Goal: Information Seeking & Learning: Learn about a topic

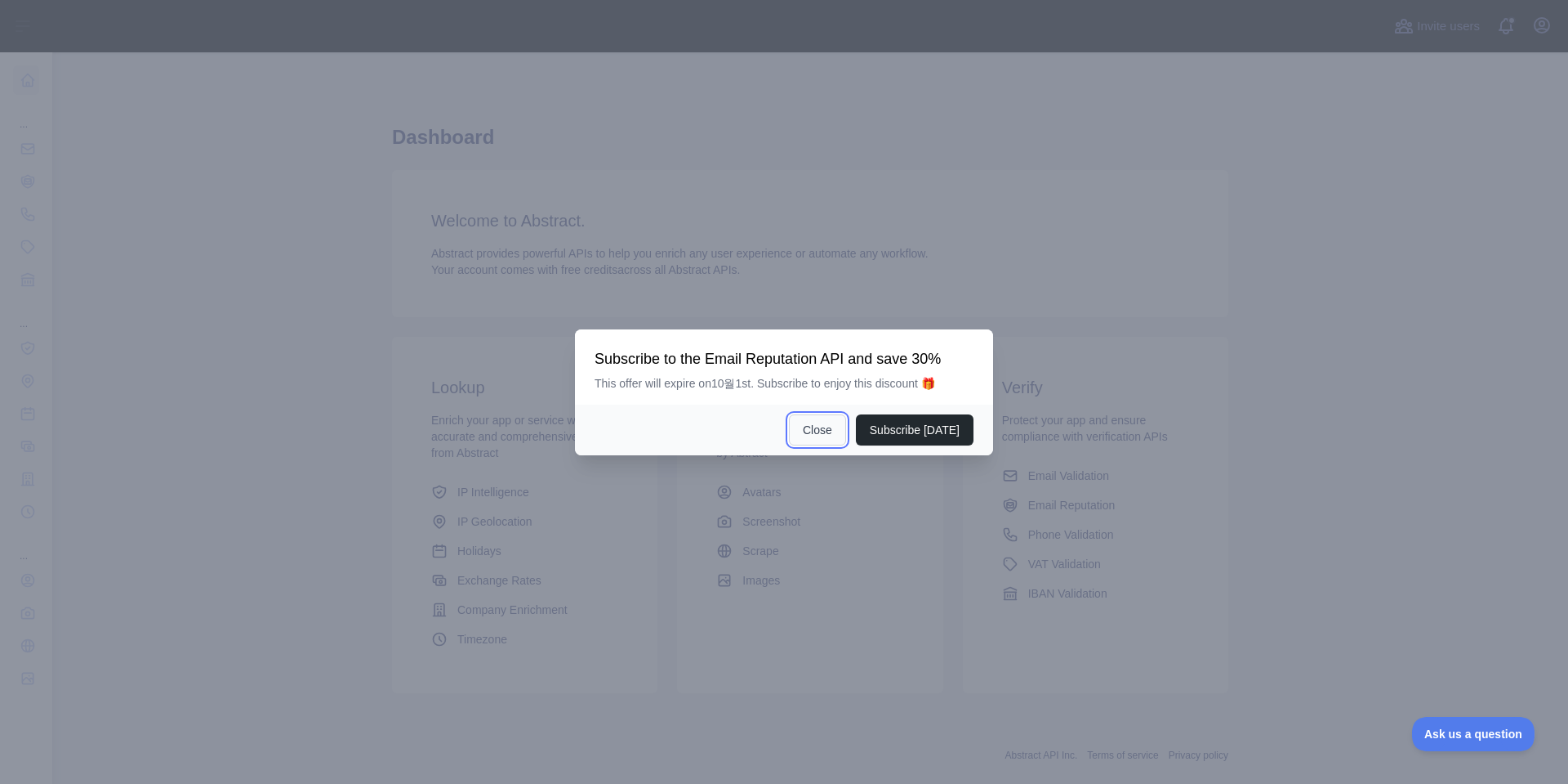
click at [829, 435] on button "Close" at bounding box center [817, 430] width 57 height 31
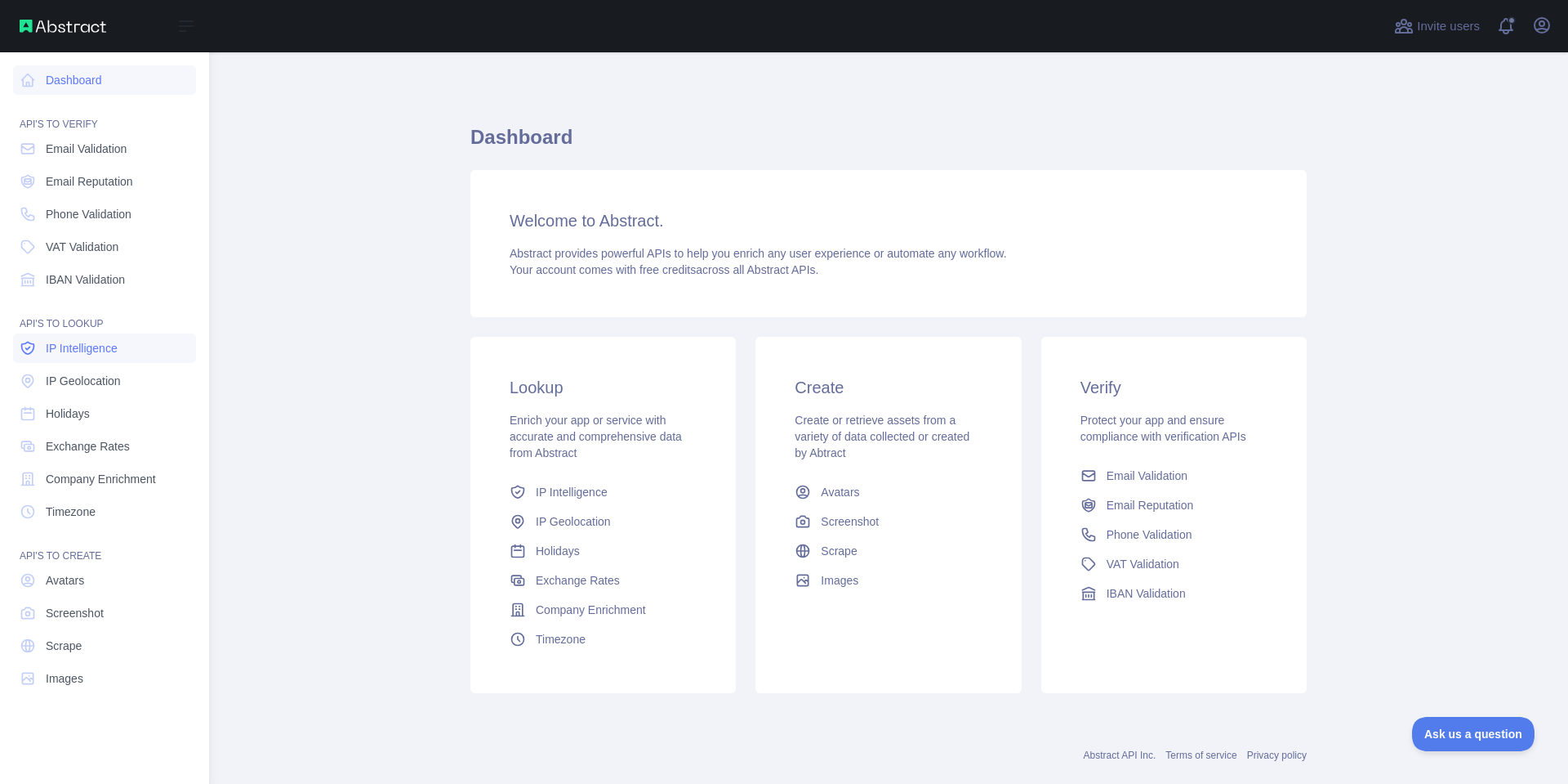
click at [105, 348] on span "IP Intelligence" at bounding box center [81, 348] width 72 height 16
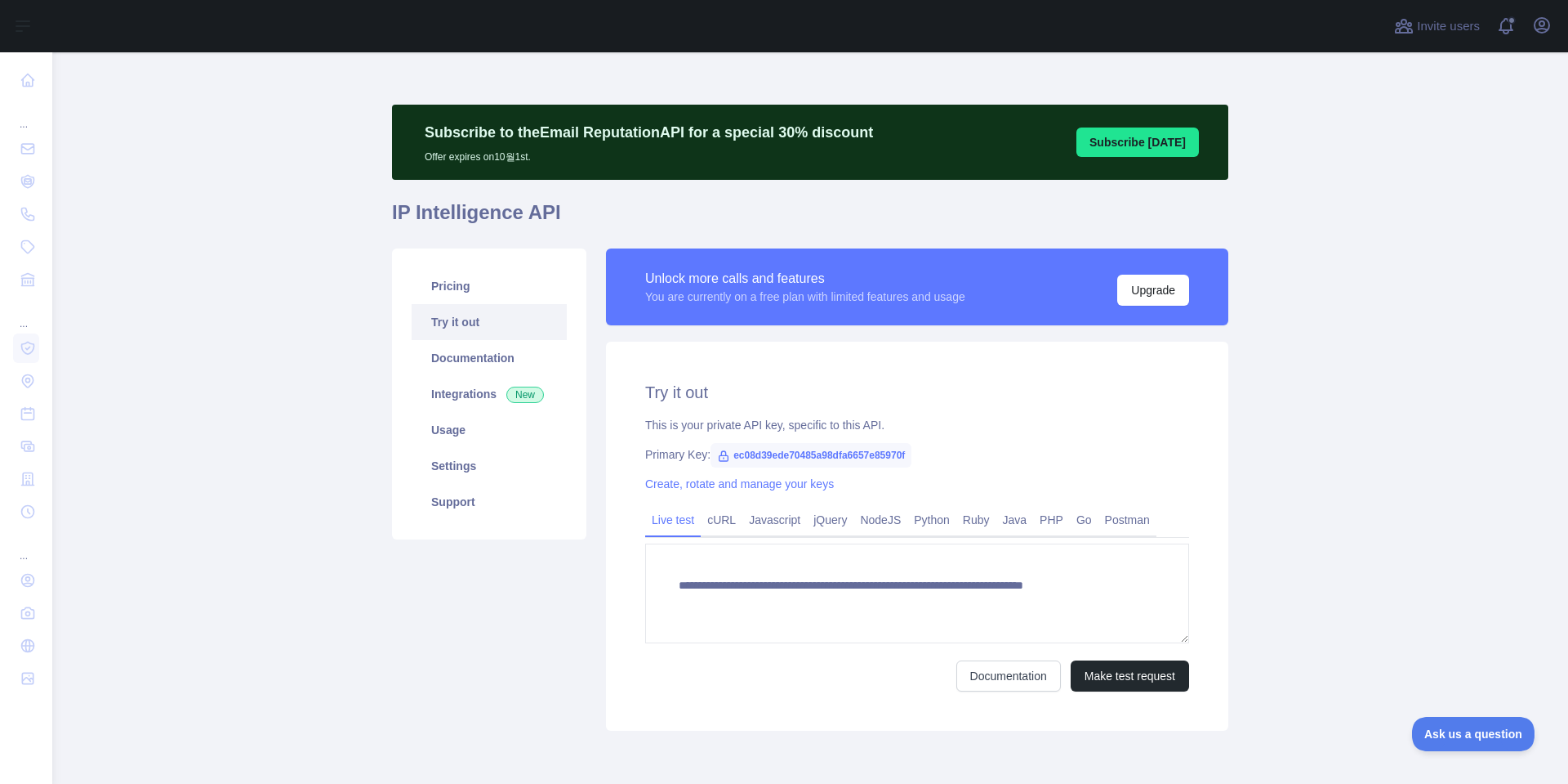
type textarea "**********"
click at [443, 430] on link "Usage" at bounding box center [489, 430] width 156 height 36
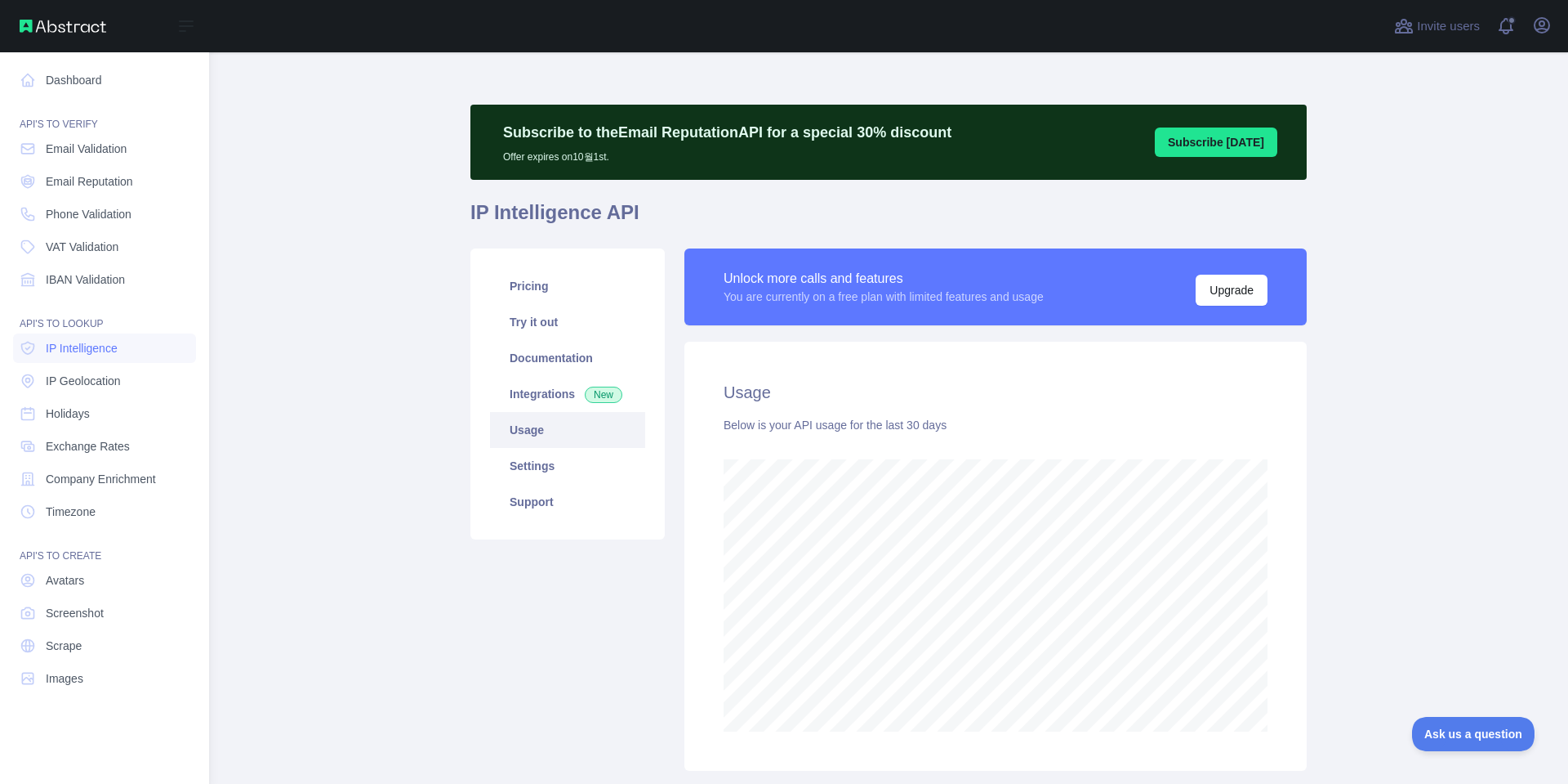
scroll to position [816598, 815519]
click at [92, 382] on span "IP Geolocation" at bounding box center [83, 381] width 75 height 16
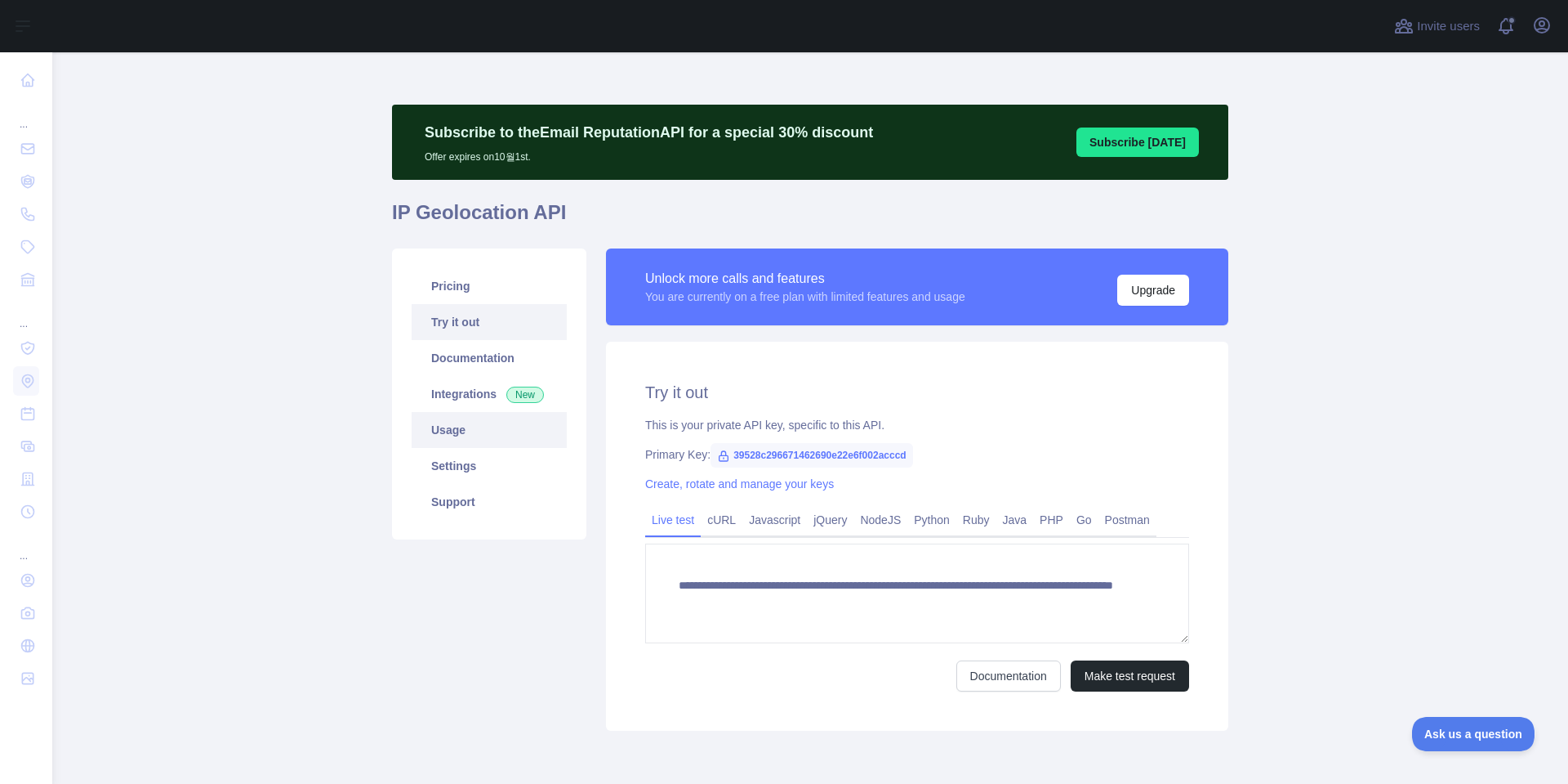
click at [436, 426] on link "Usage" at bounding box center [489, 430] width 156 height 36
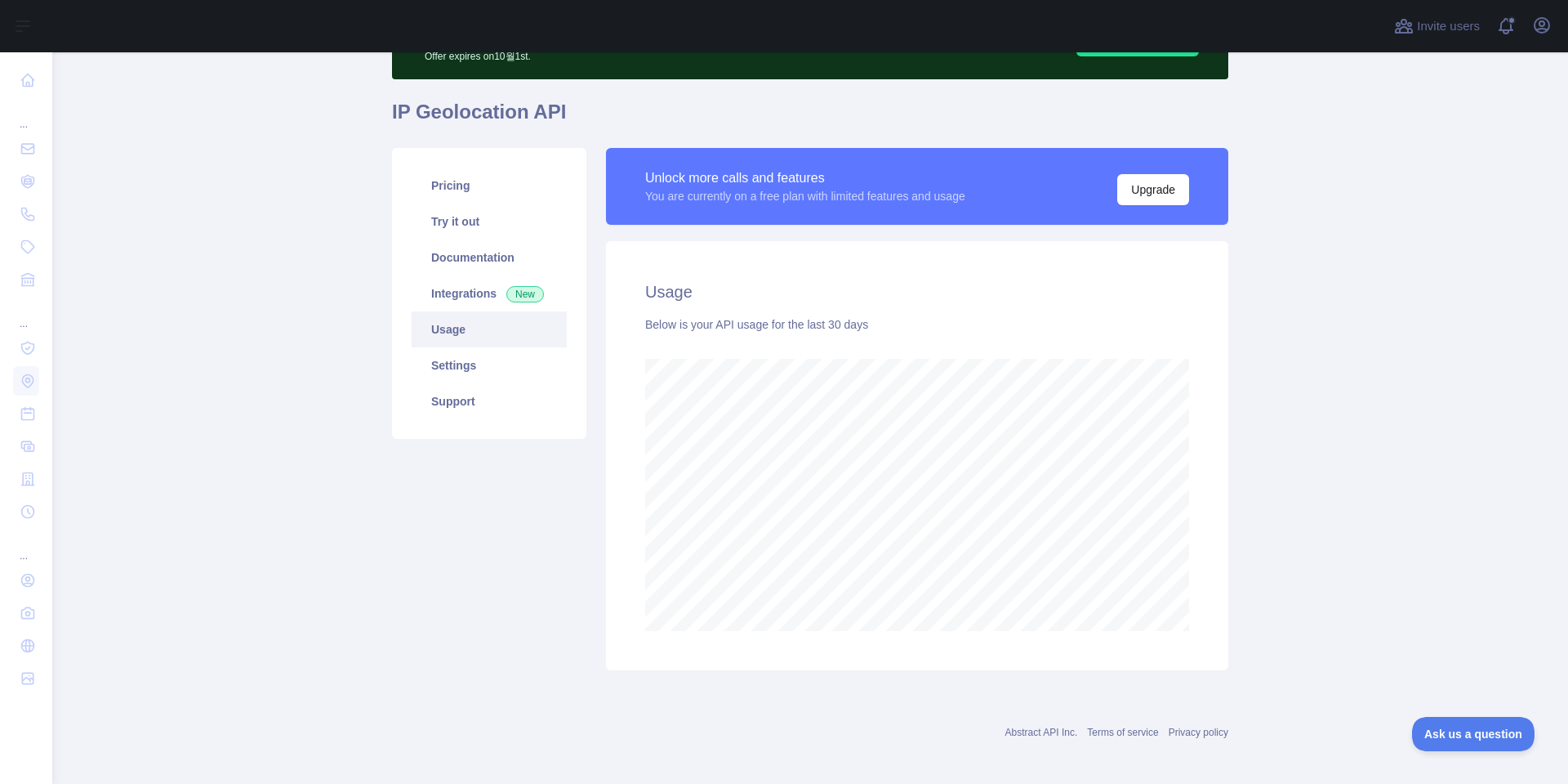
scroll to position [108, 0]
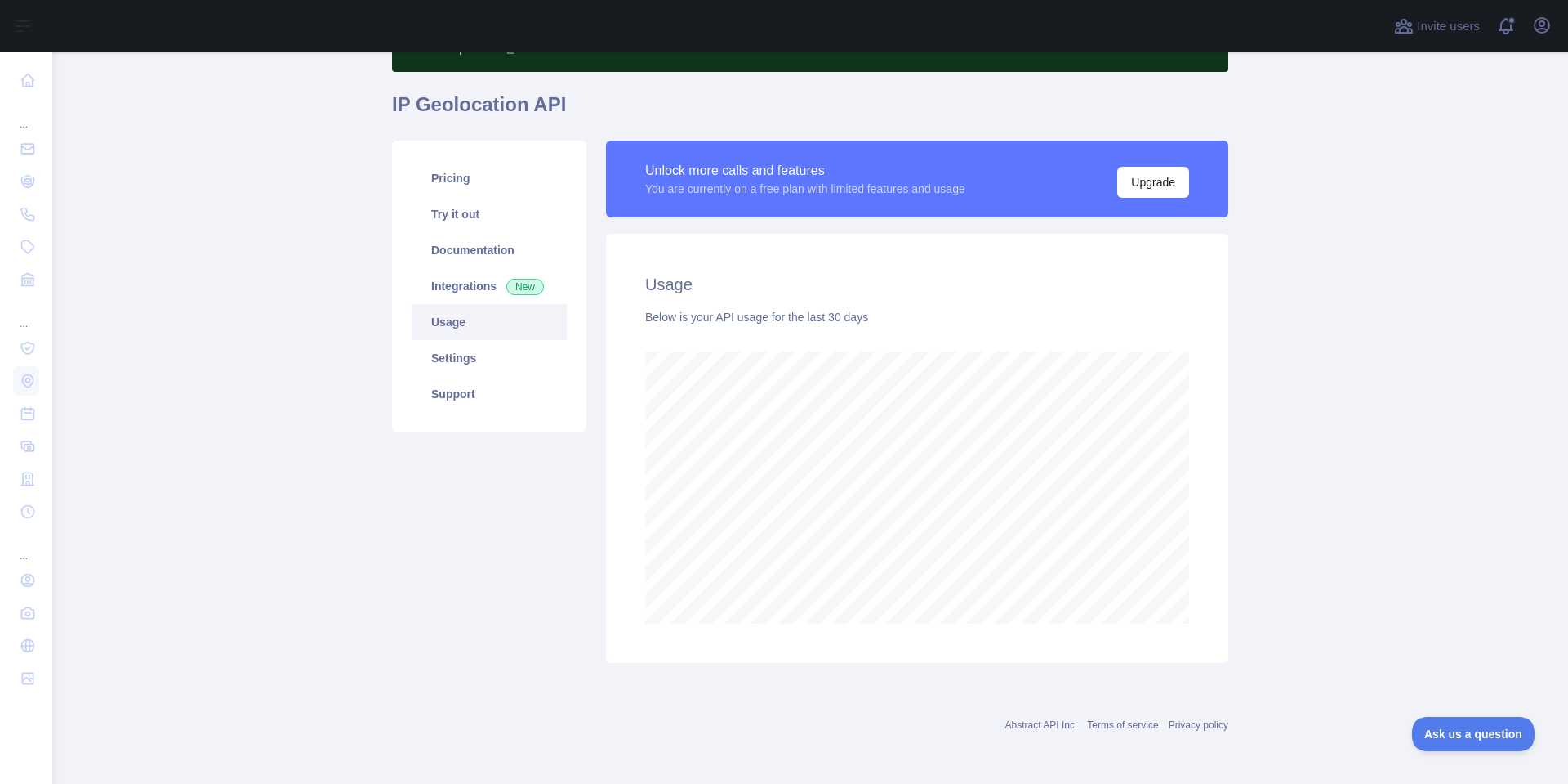
click at [1433, 552] on main "Subscribe to the Email Reputation API for a special 30 % discount Offer expires…" at bounding box center [810, 418] width 1516 height 731
click at [1403, 543] on main "Subscribe to the Email Reputation API for a special 30 % discount Offer expires…" at bounding box center [810, 418] width 1516 height 731
click at [1447, 540] on main "Subscribe to the Email Reputation API for a special 30 % discount Offer expires…" at bounding box center [810, 418] width 1516 height 731
click at [1354, 547] on main "Subscribe to the Email Reputation API for a special 30 % discount Offer expires…" at bounding box center [810, 418] width 1516 height 731
click at [1367, 540] on main "Subscribe to the Email Reputation API for a special 30 % discount Offer expires…" at bounding box center [810, 418] width 1516 height 731
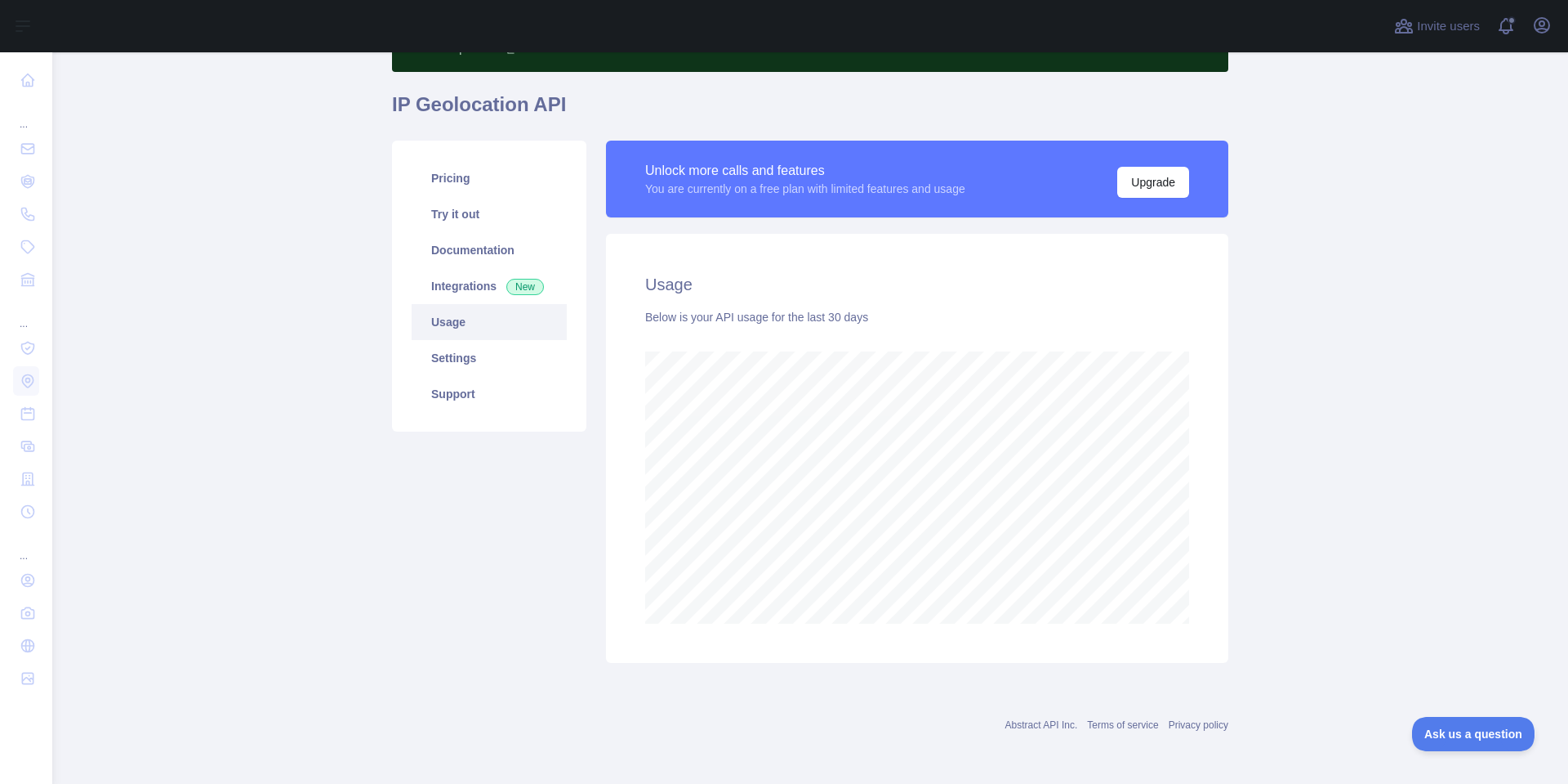
click at [1375, 540] on main "Subscribe to the Email Reputation API for a special 30 % discount Offer expires…" at bounding box center [810, 418] width 1516 height 731
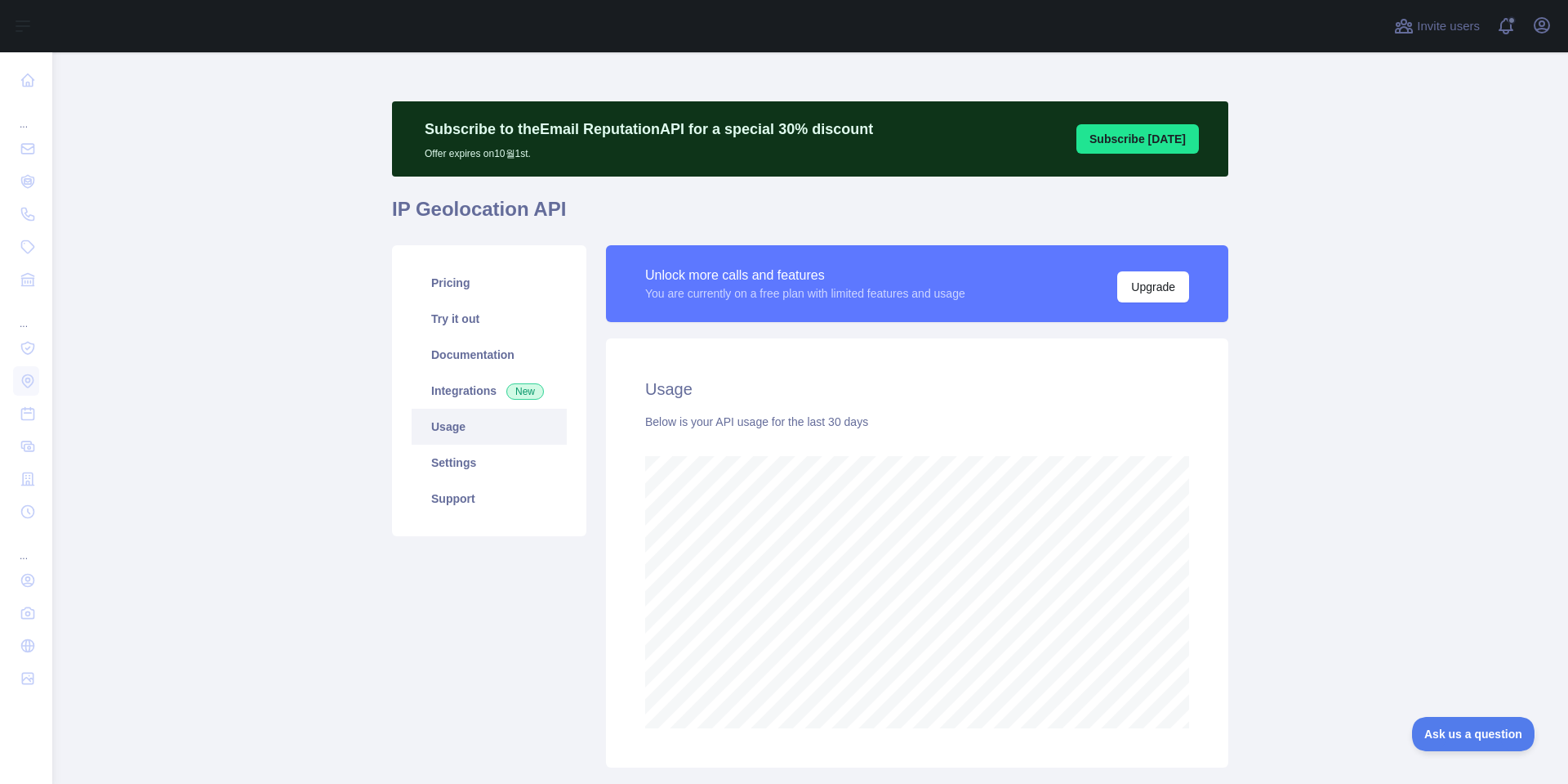
scroll to position [0, 0]
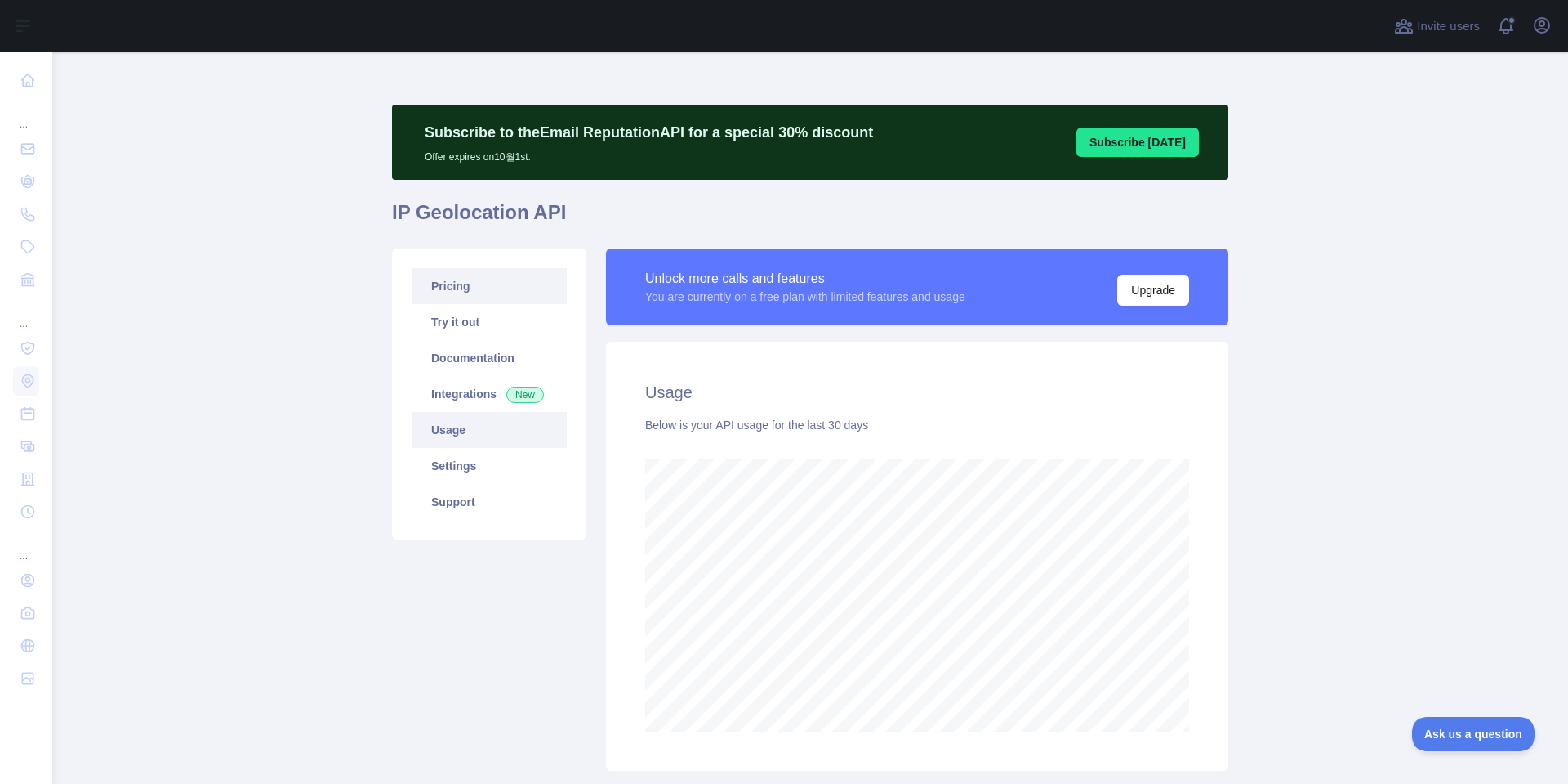
click at [449, 294] on link "Pricing" at bounding box center [489, 286] width 156 height 36
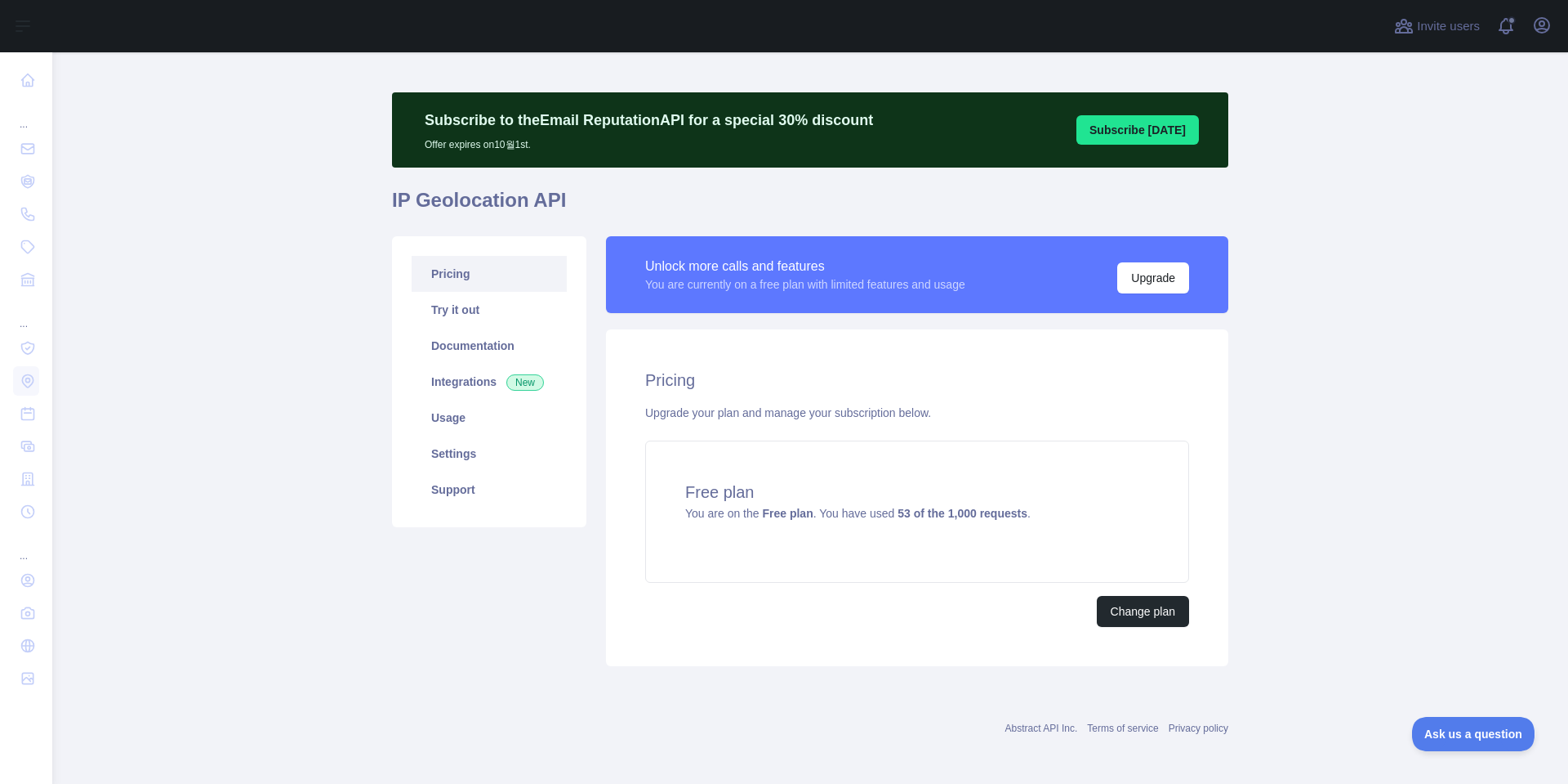
scroll to position [15, 0]
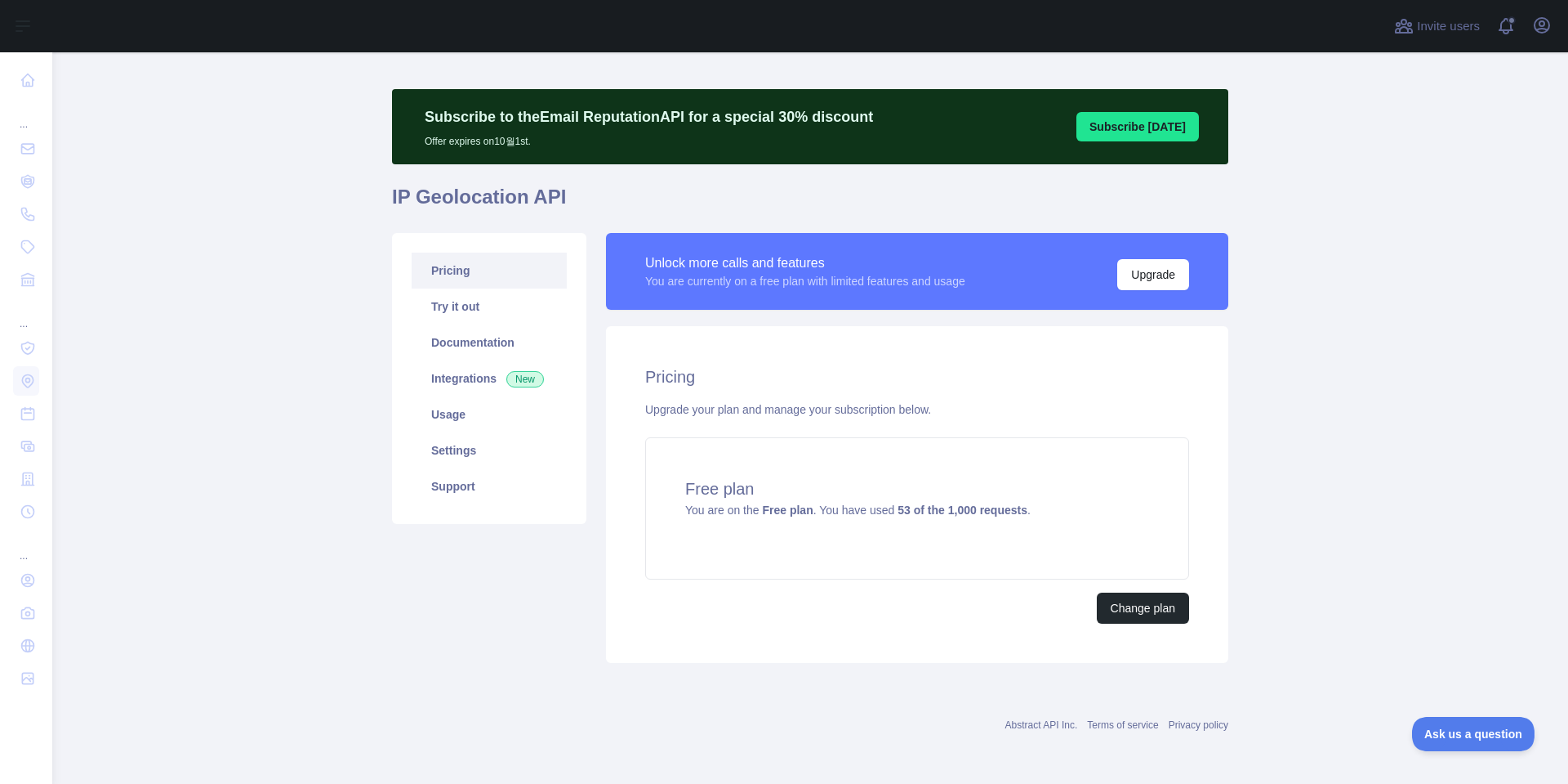
click at [1293, 529] on main "Subscribe to the Email Reputation API for a special 30 % discount Offer expires…" at bounding box center [810, 418] width 1516 height 731
click at [1319, 565] on main "Subscribe to the Email Reputation API for a special 30 % discount Offer expires…" at bounding box center [810, 418] width 1516 height 731
click at [1135, 608] on button "Change plan" at bounding box center [1143, 608] width 92 height 31
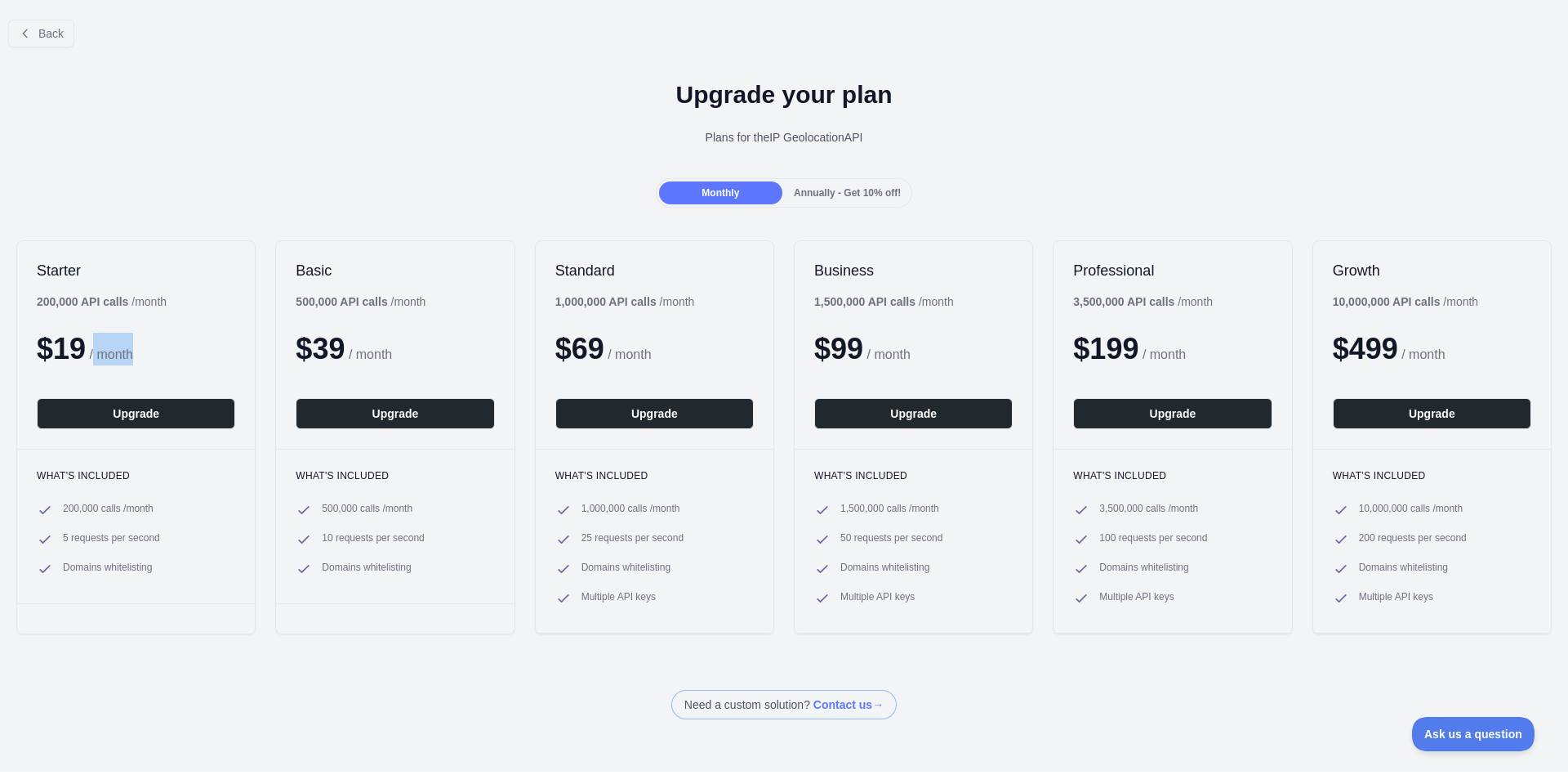
drag, startPoint x: 94, startPoint y: 352, endPoint x: 175, endPoint y: 356, distance: 81.1
click at [175, 356] on div "$ 19 / month" at bounding box center [135, 349] width 198 height 33
click at [238, 185] on div "Monthly Annually - Get 10% off!" at bounding box center [784, 192] width 1568 height 29
click at [314, 183] on div "Monthly Annually - Get 10% off!" at bounding box center [784, 192] width 1568 height 29
drag, startPoint x: 44, startPoint y: 303, endPoint x: 198, endPoint y: 304, distance: 154.0
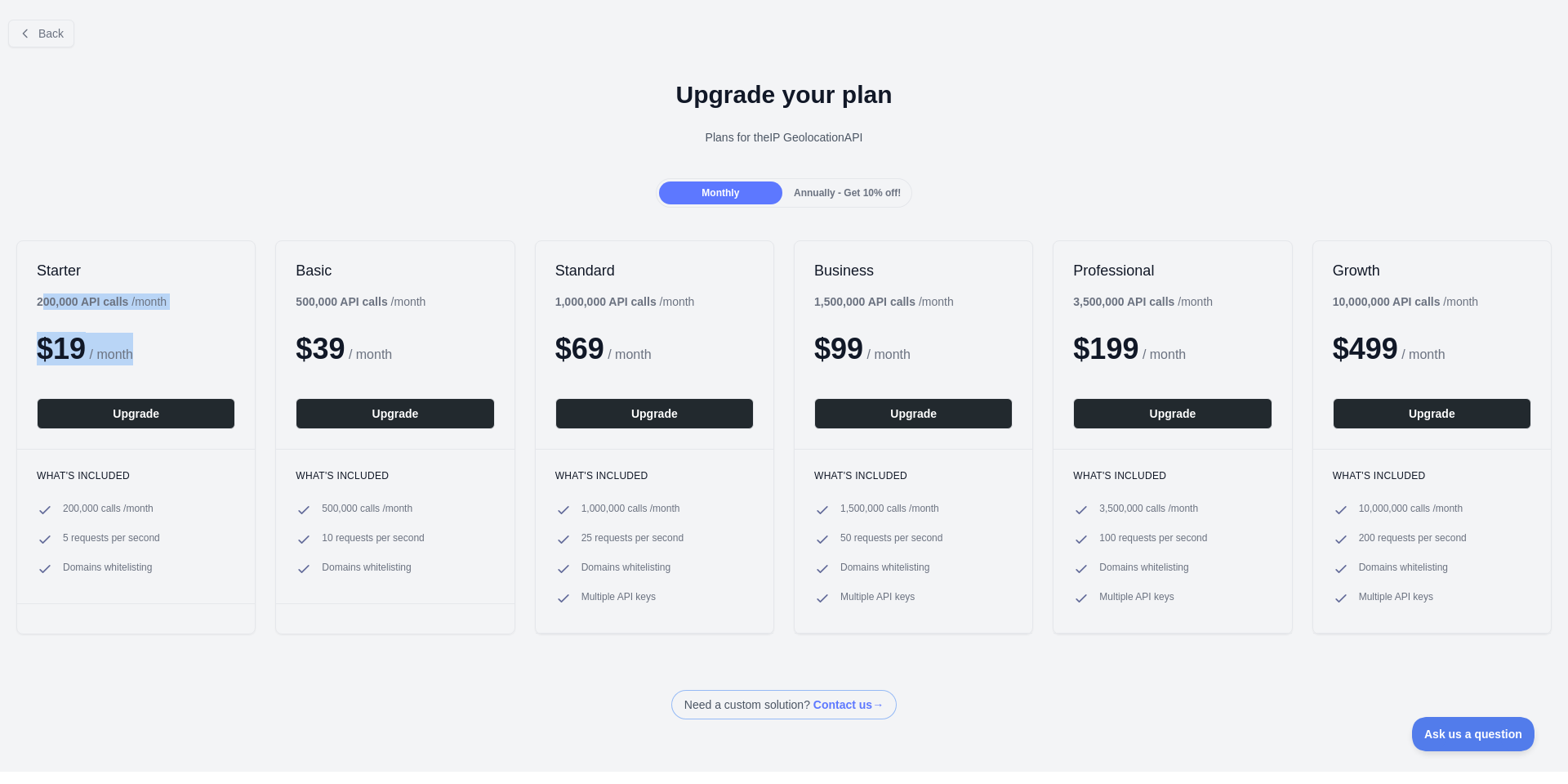
click at [198, 304] on div "Starter 200,000 API calls / month $ 19 / month Upgrade" at bounding box center [135, 344] width 237 height 207
click at [276, 159] on div "Upgrade your plan Plans for the IP Geolocation API" at bounding box center [784, 119] width 1568 height 117
click at [396, 150] on div "Upgrade your plan Plans for the IP Geolocation API" at bounding box center [784, 119] width 1568 height 117
click at [430, 150] on div "Upgrade your plan Plans for the IP Geolocation API" at bounding box center [784, 119] width 1568 height 117
click at [446, 150] on div "Upgrade your plan Plans for the IP Geolocation API" at bounding box center [784, 119] width 1568 height 117
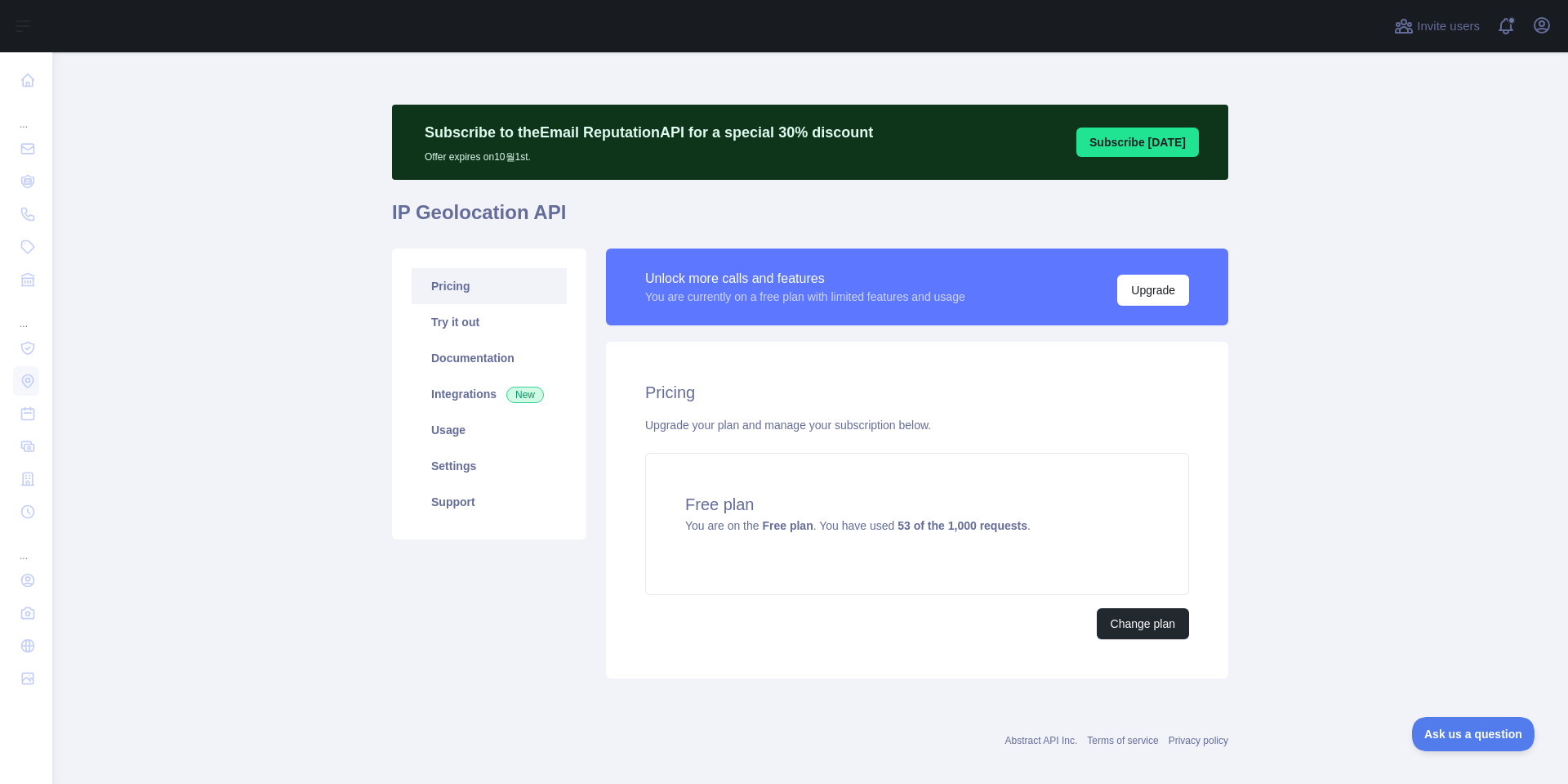
click at [1395, 408] on main "Subscribe to the Email Reputation API for a special 30 % discount Offer expires…" at bounding box center [810, 418] width 1516 height 731
click at [473, 400] on link "Integrations New" at bounding box center [489, 393] width 156 height 36
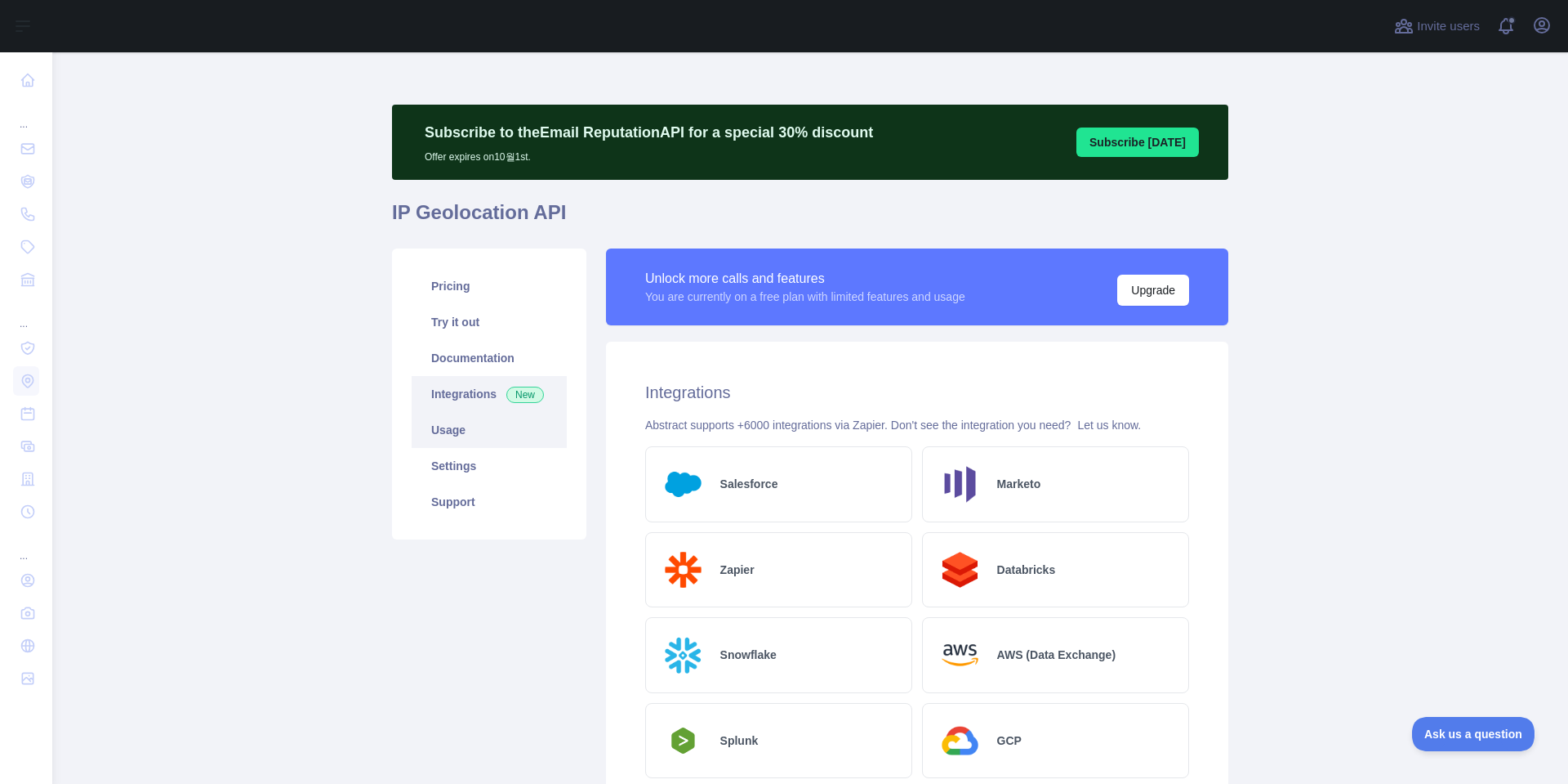
click at [450, 439] on link "Usage" at bounding box center [489, 430] width 156 height 36
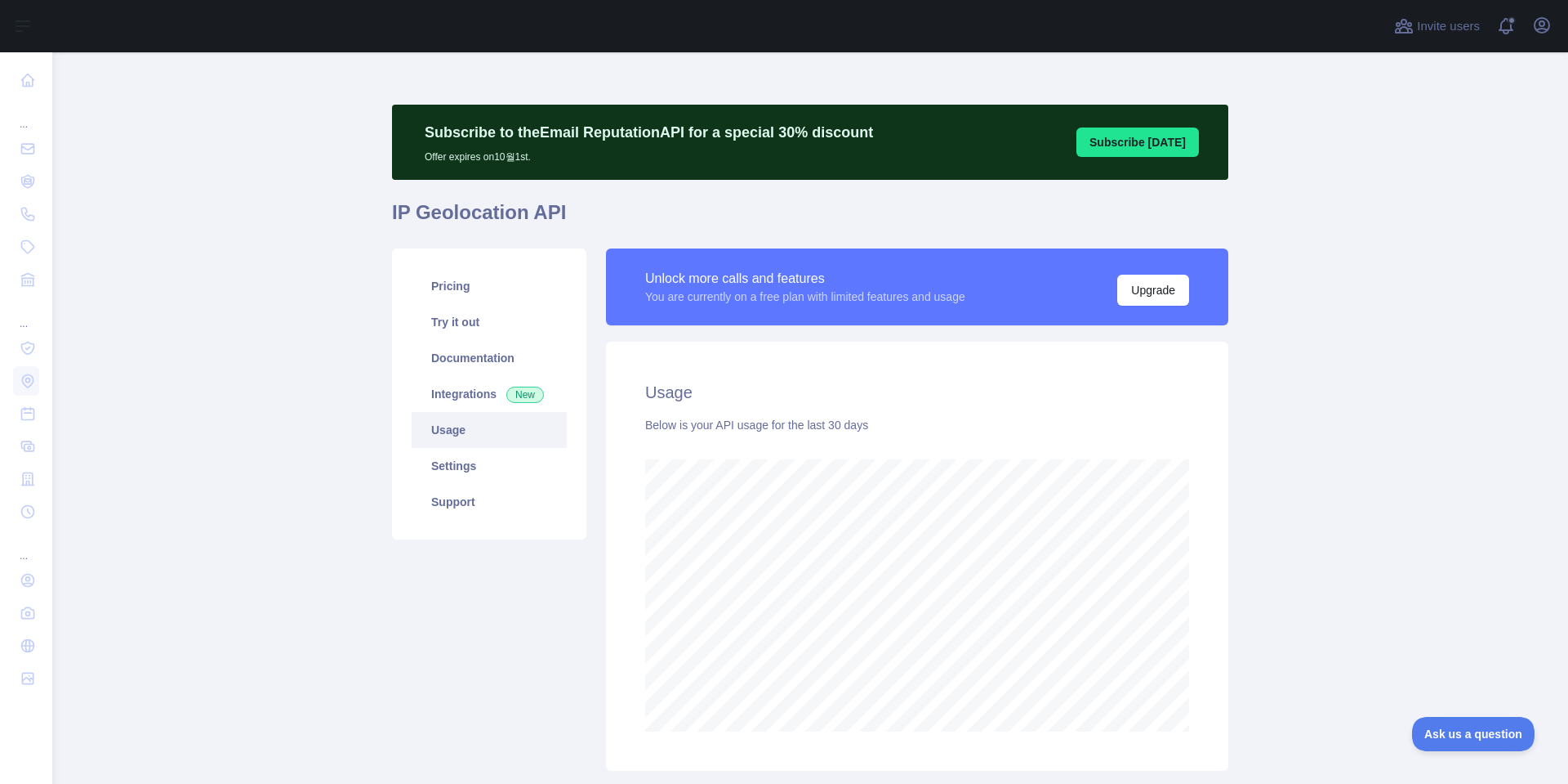
scroll to position [731, 1504]
click at [470, 472] on link "Settings" at bounding box center [489, 465] width 156 height 36
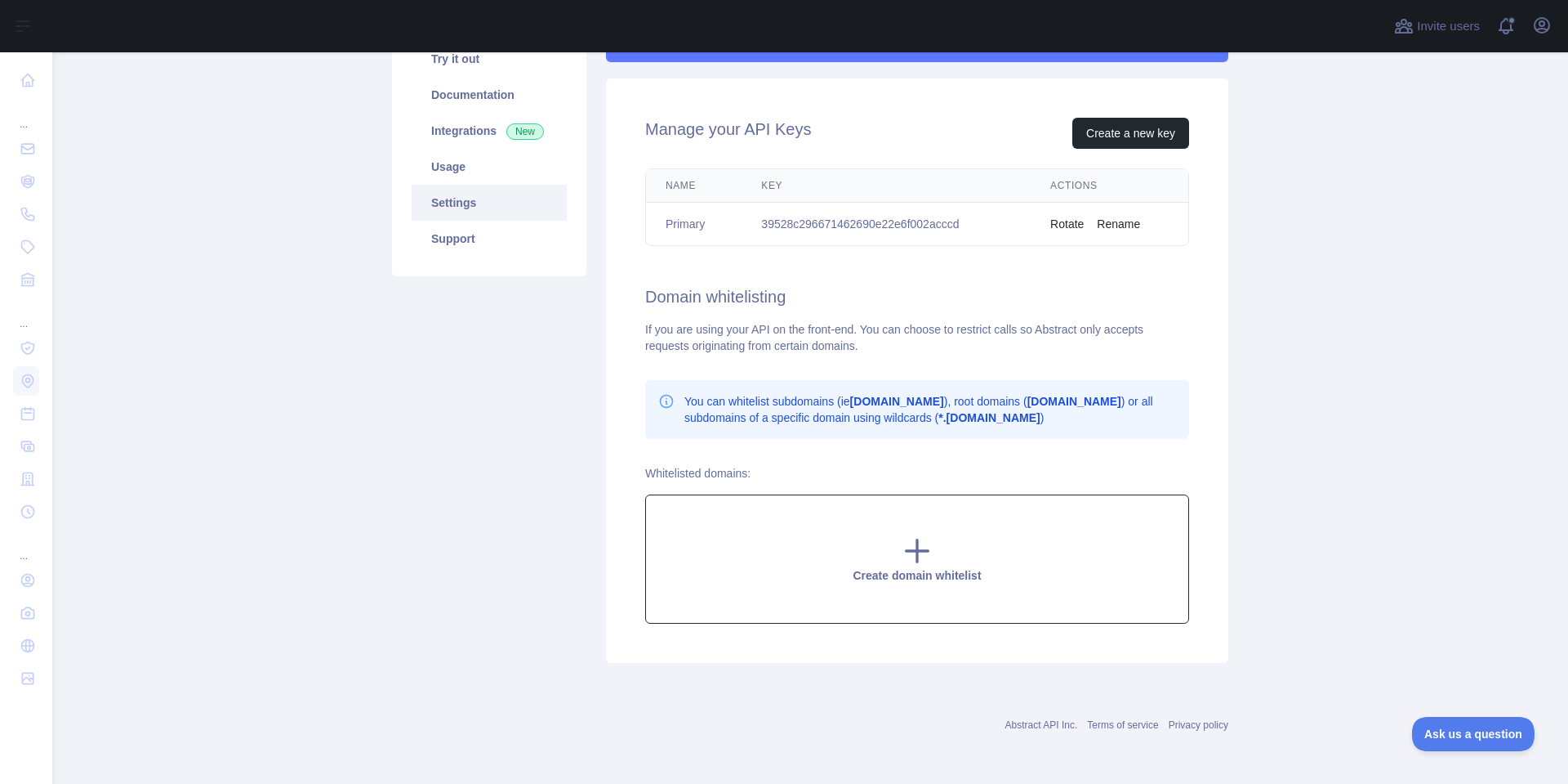
scroll to position [18, 0]
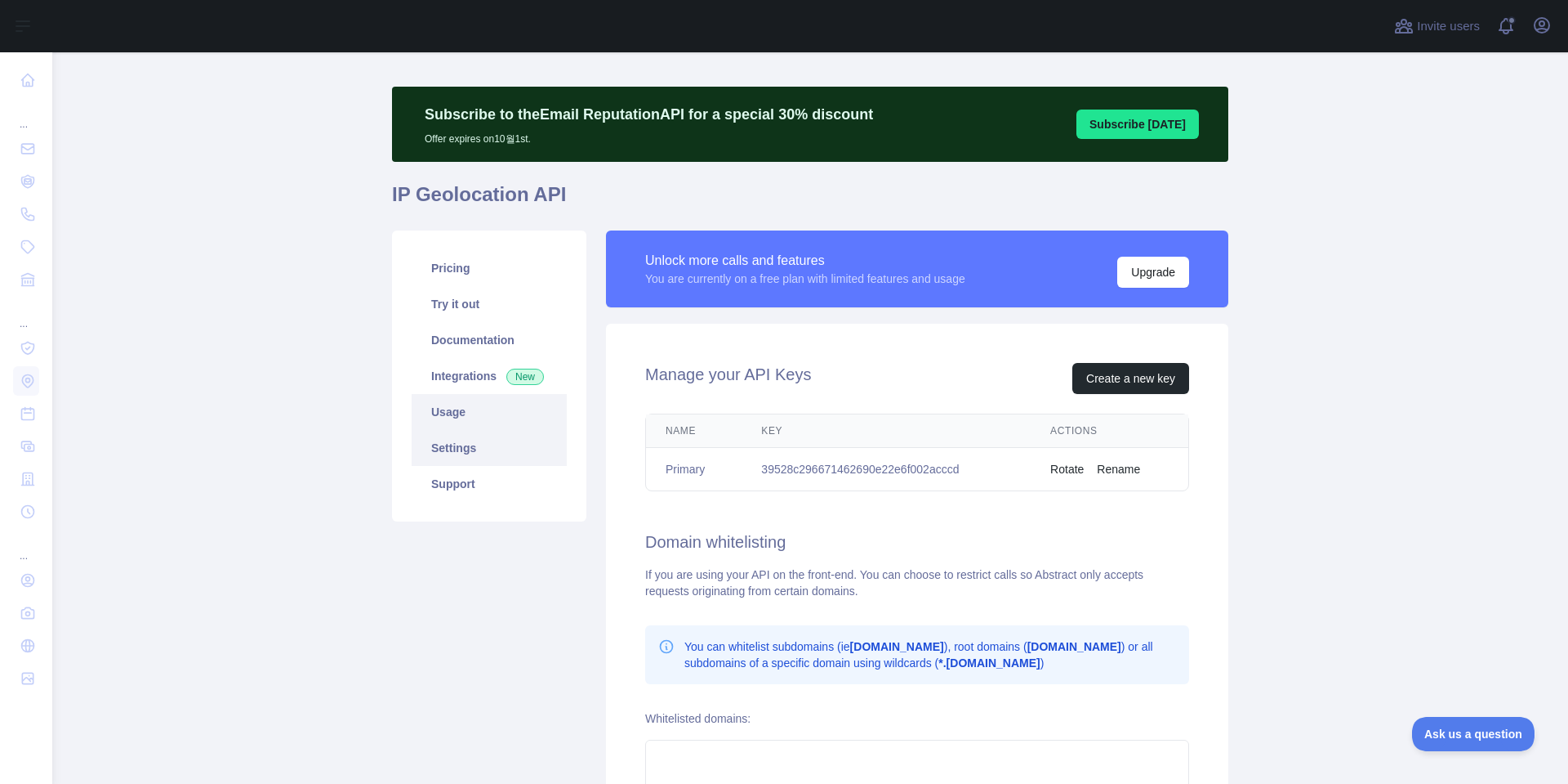
click at [455, 416] on link "Usage" at bounding box center [489, 412] width 156 height 36
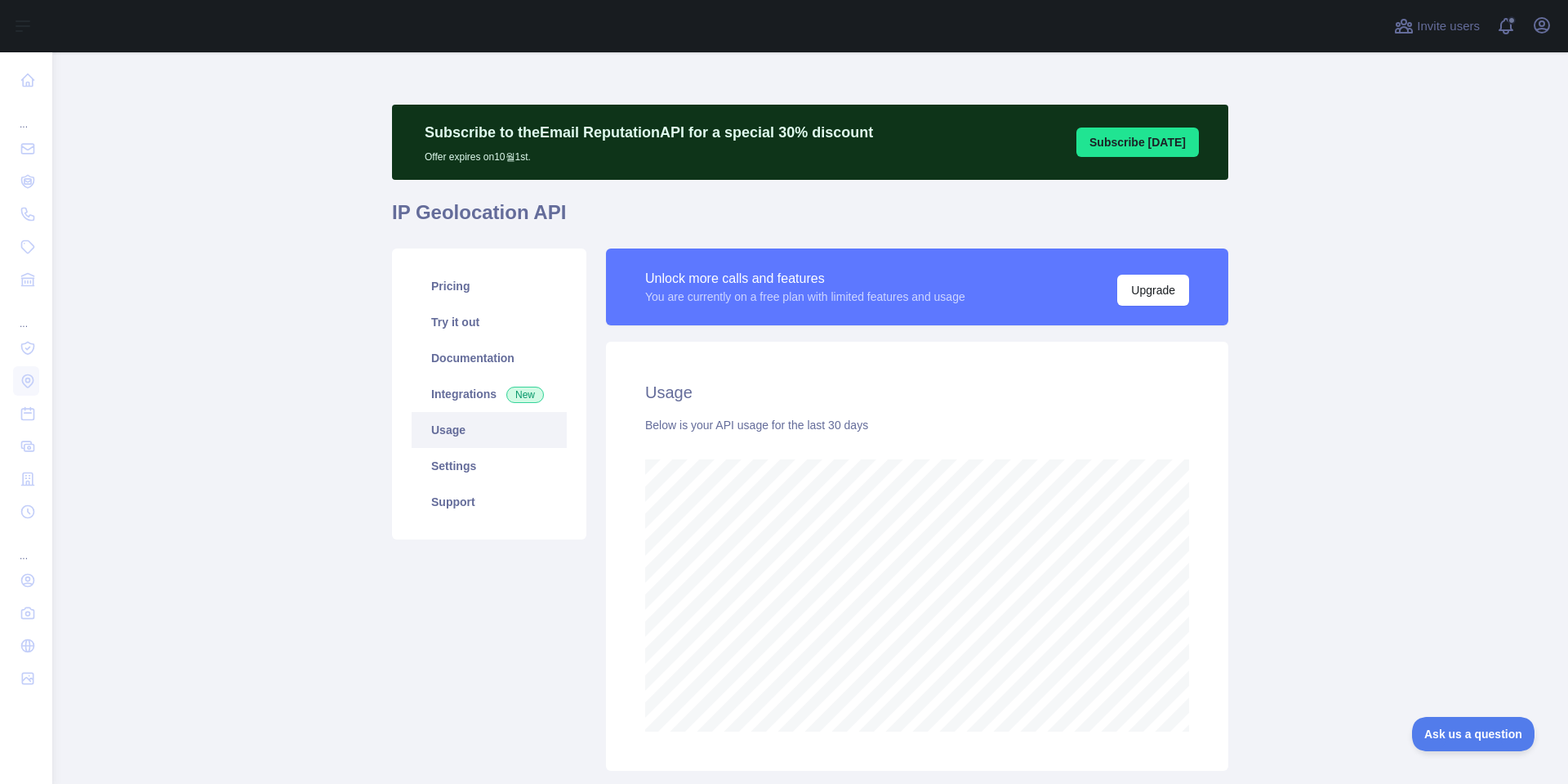
scroll to position [731, 1504]
click at [1323, 255] on main "Subscribe to the Email Reputation API for a special 30 % discount Offer expires…" at bounding box center [810, 418] width 1516 height 731
click at [1425, 222] on main "Subscribe to the Email Reputation API for a special 30 % discount Offer expires…" at bounding box center [810, 418] width 1516 height 731
click at [1420, 225] on main "Subscribe to the Email Reputation API for a special 30 % discount Offer expires…" at bounding box center [810, 418] width 1516 height 731
click at [1472, 222] on main "Subscribe to the Email Reputation API for a special 30 % discount Offer expires…" at bounding box center [810, 418] width 1516 height 731
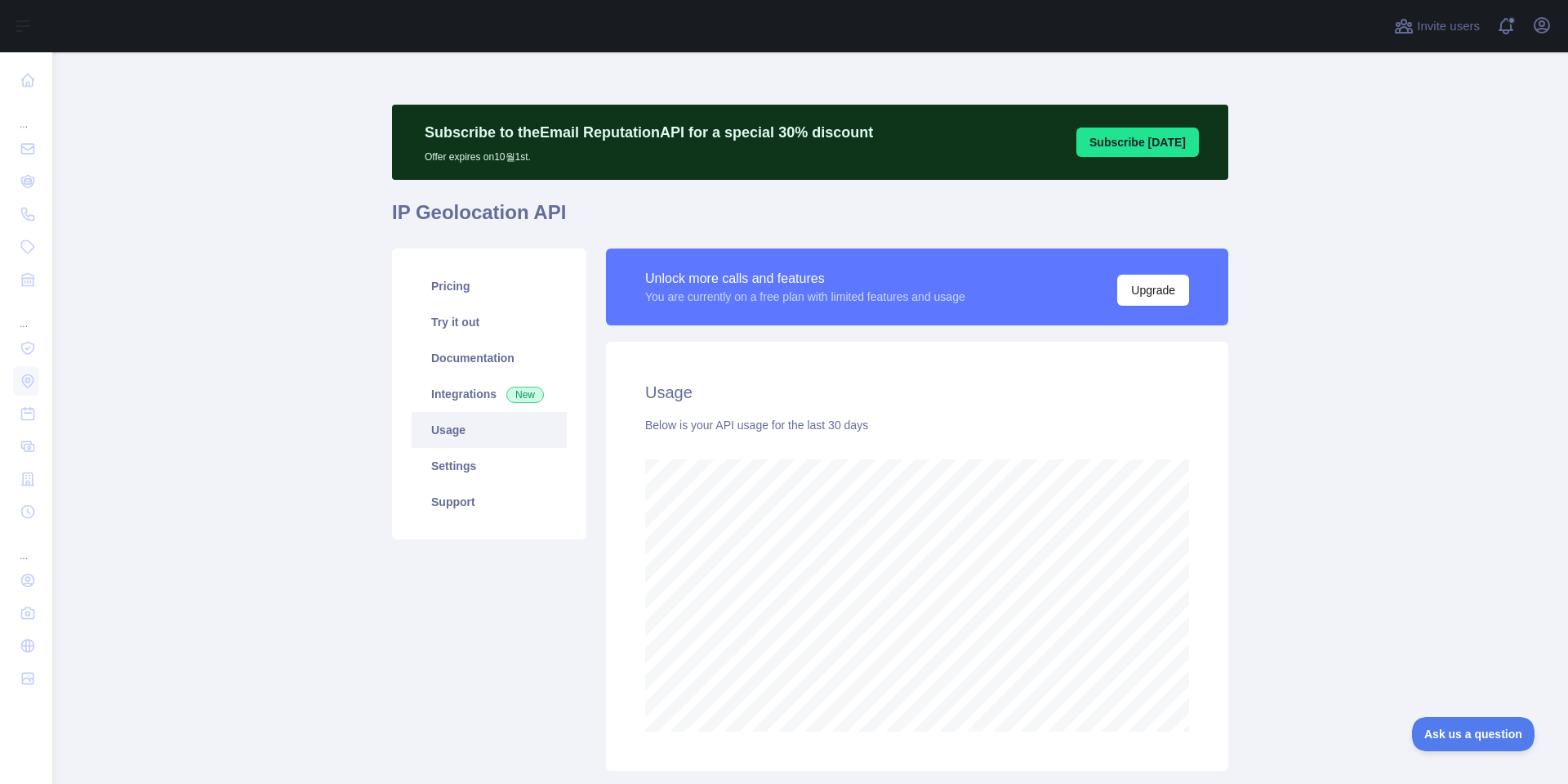
drag, startPoint x: 1310, startPoint y: 198, endPoint x: 1363, endPoint y: 213, distance: 55.1
click at [1317, 200] on main "Subscribe to the Email Reputation API for a special 30 % discount Offer expires…" at bounding box center [810, 418] width 1516 height 731
click at [1365, 213] on main "Subscribe to the Email Reputation API for a special 30 % discount Offer expires…" at bounding box center [810, 418] width 1516 height 731
click at [460, 462] on link "Settings" at bounding box center [489, 465] width 156 height 36
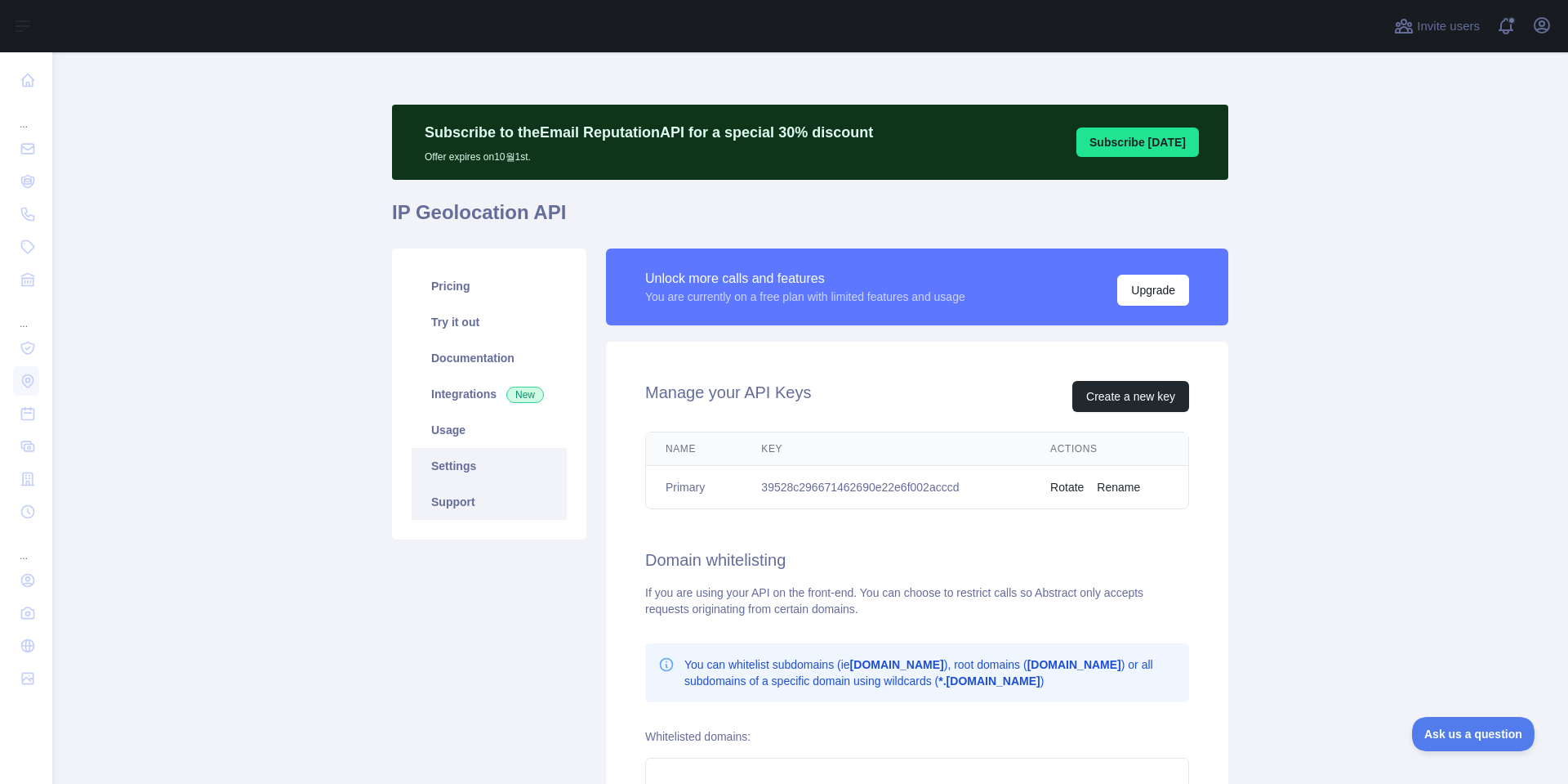
click at [445, 509] on link "Support" at bounding box center [489, 502] width 156 height 36
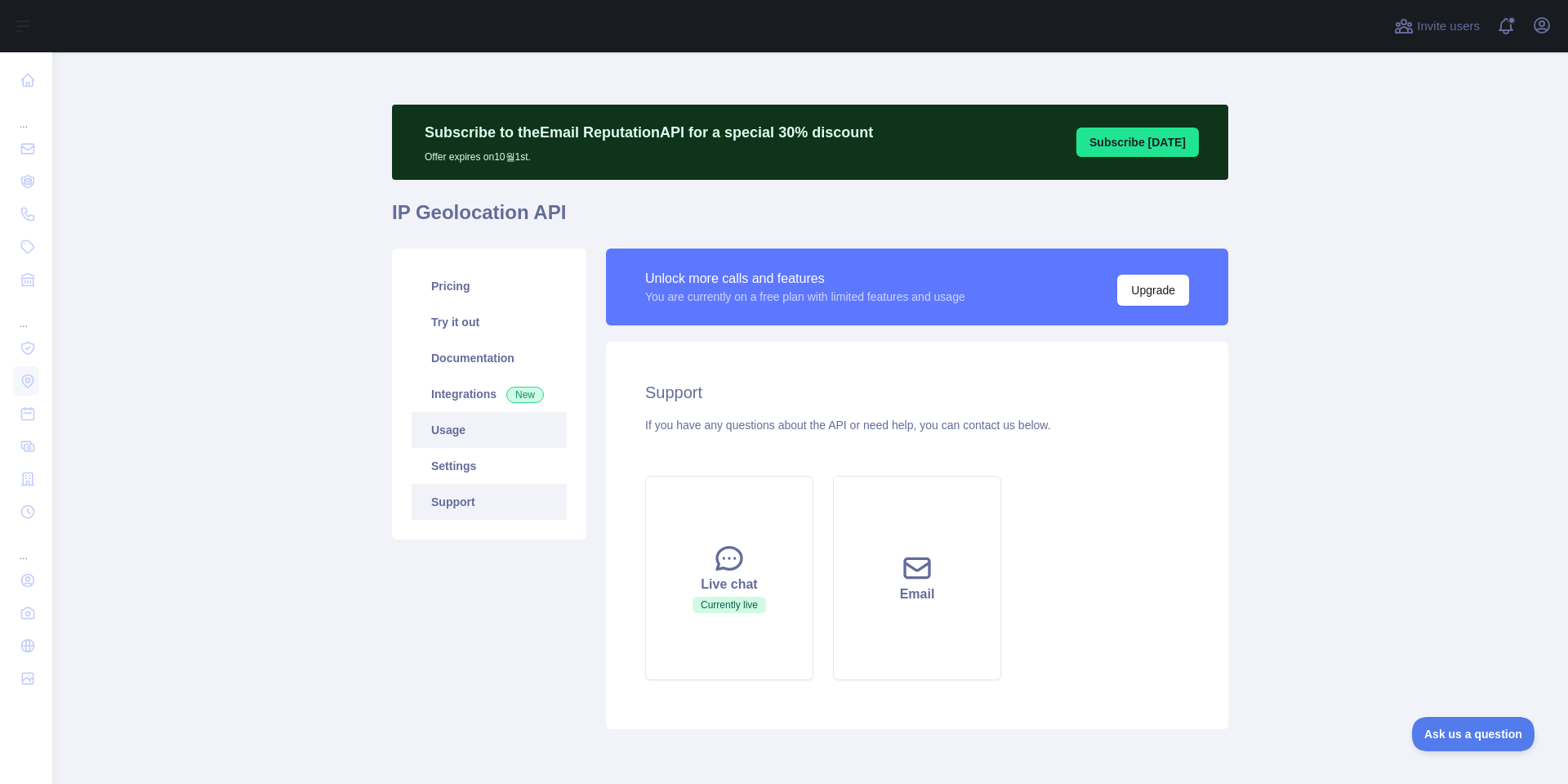
click at [455, 438] on link "Usage" at bounding box center [489, 430] width 156 height 36
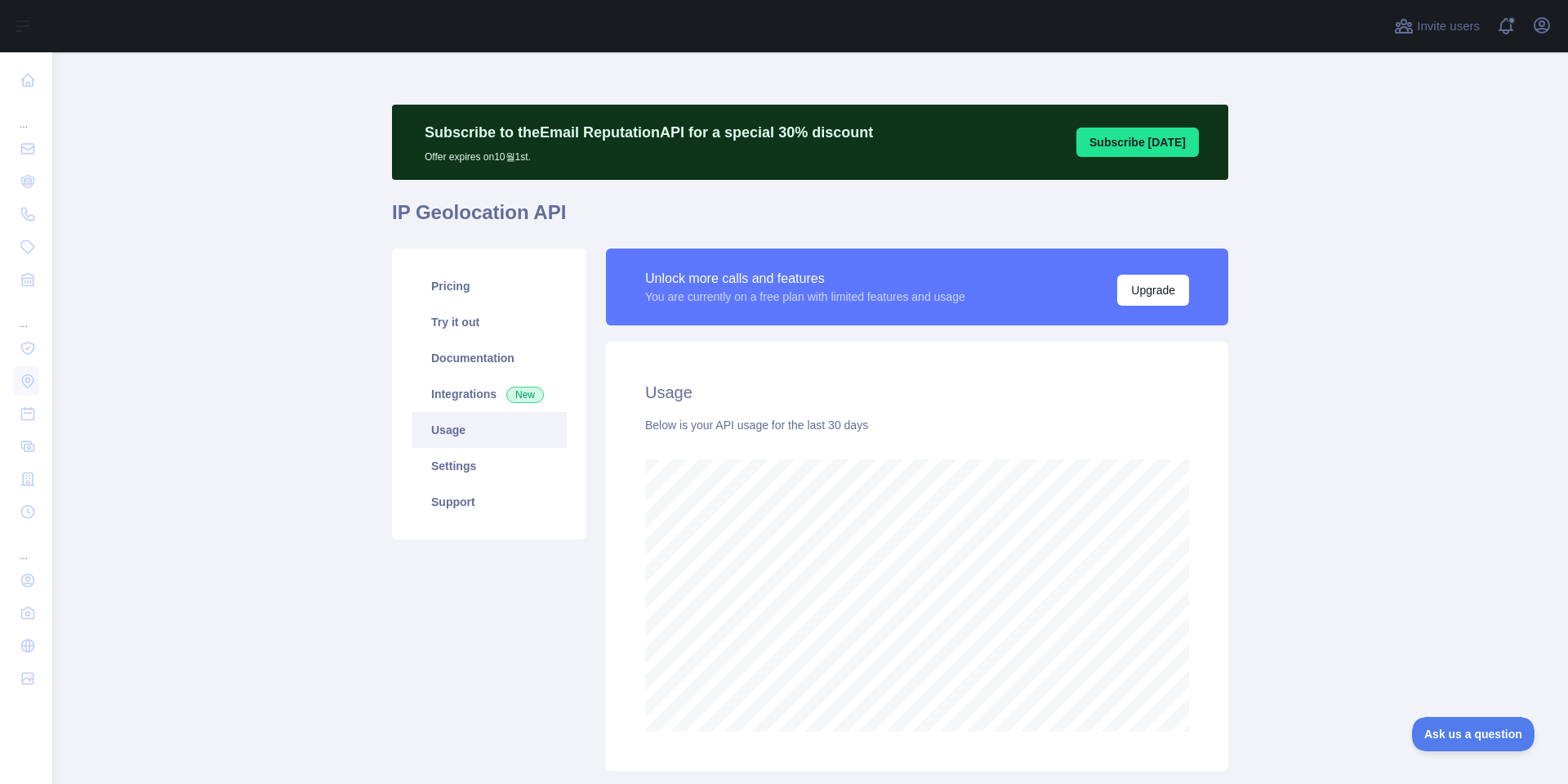
scroll to position [731, 1504]
click at [461, 397] on link "Integrations New" at bounding box center [489, 393] width 156 height 36
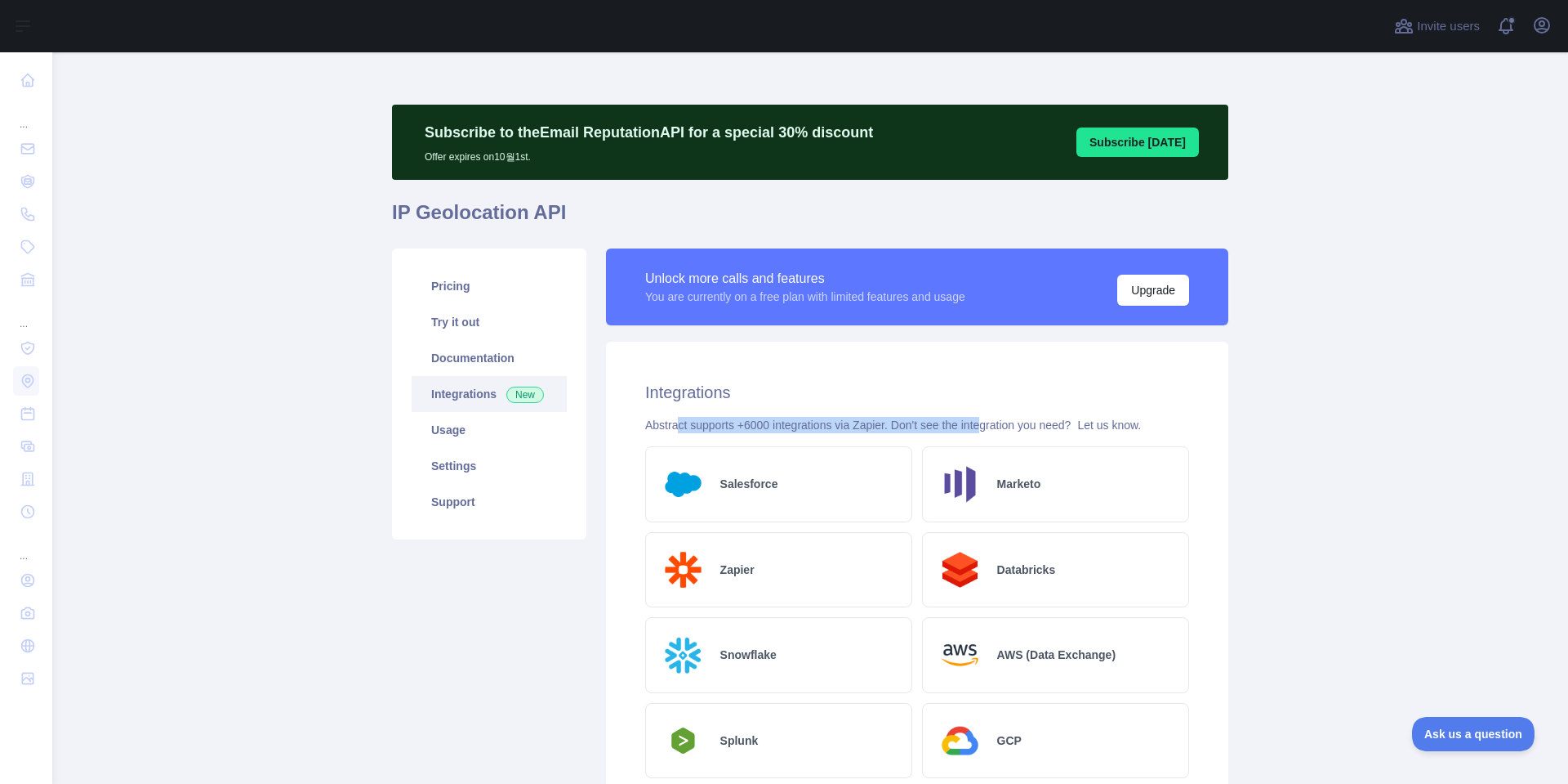
drag, startPoint x: 670, startPoint y: 427, endPoint x: 972, endPoint y: 427, distance: 302.0
click at [972, 427] on div "Abstract supports +6000 integrations via Zapier. Don't see the integration you …" at bounding box center [918, 424] width 544 height 16
click at [1330, 451] on main "Subscribe to the Email Reputation API for a special 30 % discount Offer expires…" at bounding box center [810, 418] width 1516 height 731
click at [1349, 451] on main "Subscribe to the Email Reputation API for a special 30 % discount Offer expires…" at bounding box center [810, 418] width 1516 height 731
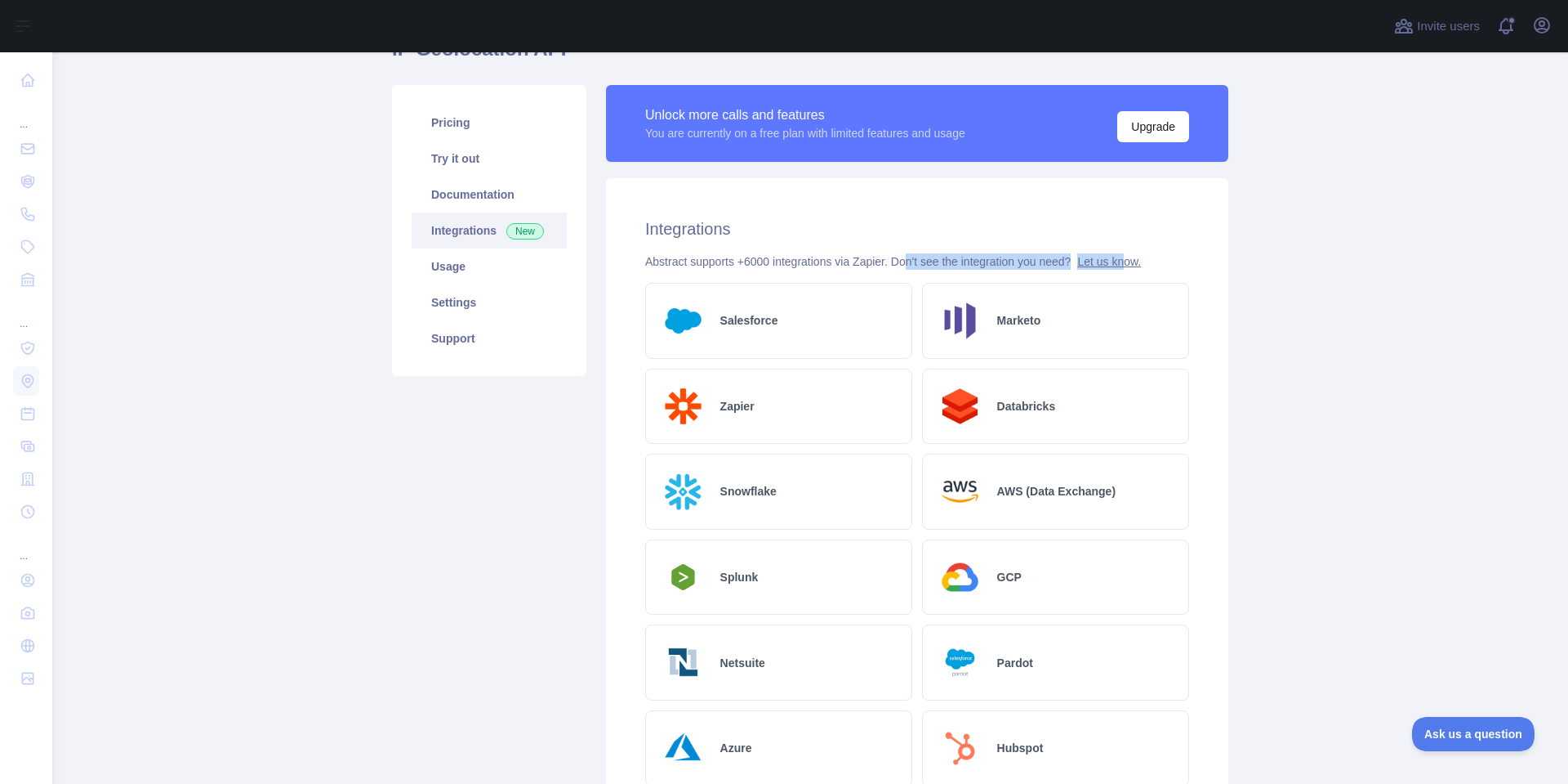
drag, startPoint x: 902, startPoint y: 263, endPoint x: 1118, endPoint y: 263, distance: 216.0
click at [1118, 263] on div "Abstract supports +6000 integrations via Zapier. Don't see the integration you …" at bounding box center [918, 262] width 544 height 16
click at [1305, 311] on main "Subscribe to the Email Reputation API for a special 30 % discount Offer expires…" at bounding box center [810, 418] width 1516 height 731
click at [1345, 319] on main "Subscribe to the Email Reputation API for a special 30 % discount Offer expires…" at bounding box center [810, 418] width 1516 height 731
drag, startPoint x: 679, startPoint y: 261, endPoint x: 756, endPoint y: 261, distance: 77.0
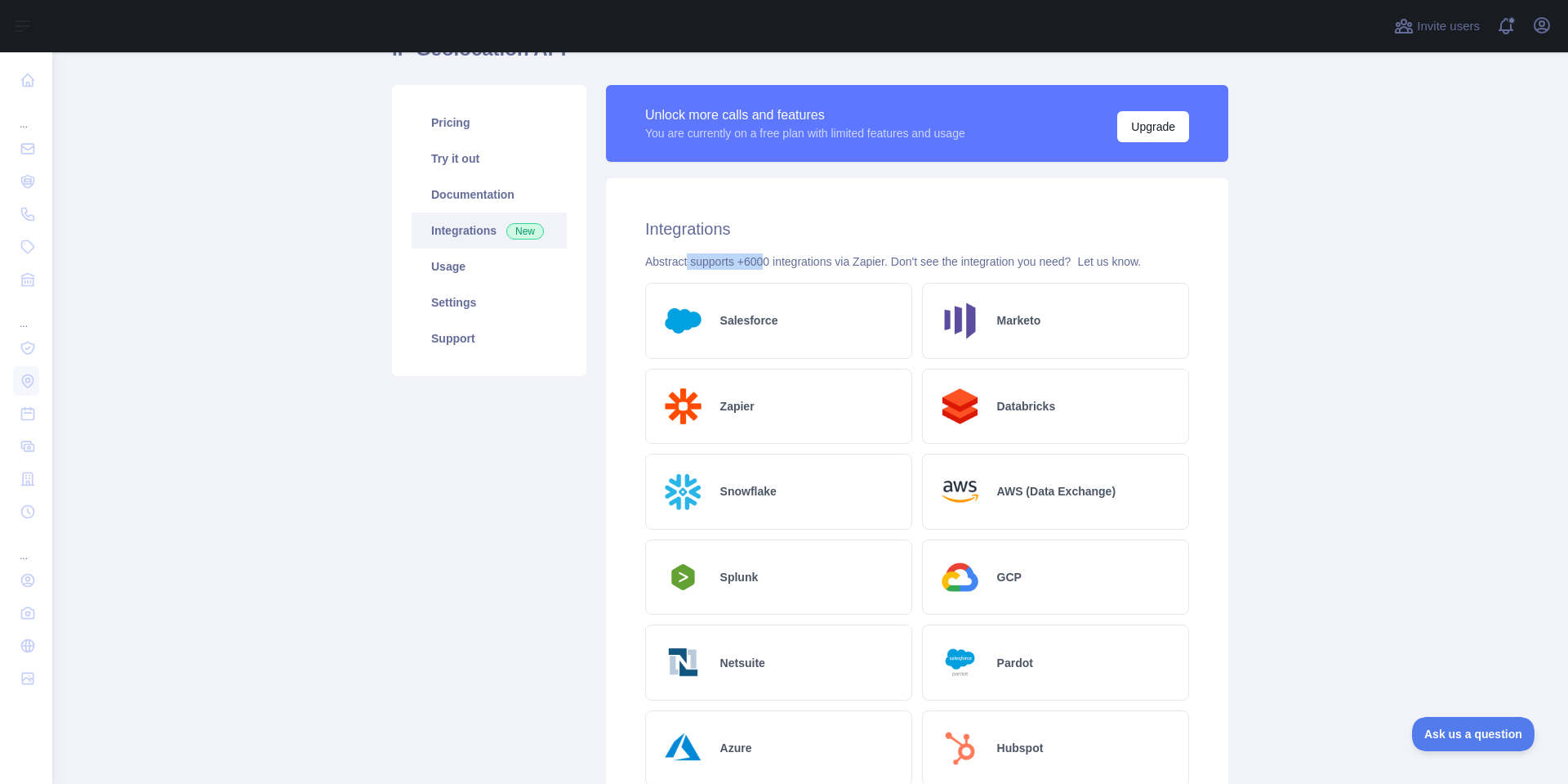
click at [756, 261] on div "Abstract supports +6000 integrations via Zapier. Don't see the integration you …" at bounding box center [918, 262] width 544 height 16
click at [804, 259] on div "Abstract supports +6000 integrations via Zapier. Don't see the integration you …" at bounding box center [918, 262] width 544 height 16
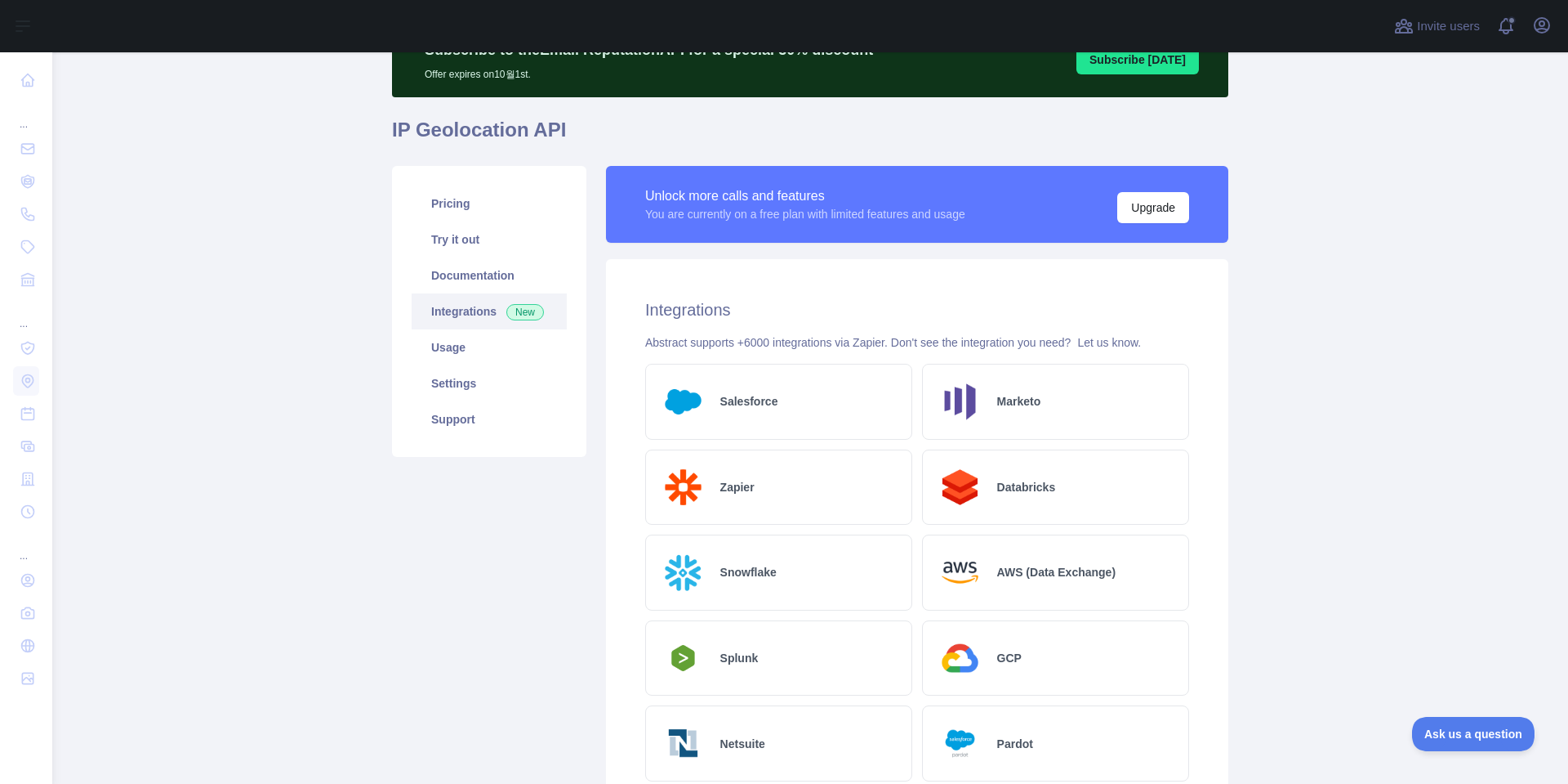
scroll to position [82, 0]
drag, startPoint x: 639, startPoint y: 346, endPoint x: 837, endPoint y: 345, distance: 198.0
click at [837, 345] on div "Abstract supports +6000 integrations via Zapier. Don't see the integration you …" at bounding box center [918, 344] width 544 height 16
click at [872, 343] on div "Abstract supports +6000 integrations via Zapier. Don't see the integration you …" at bounding box center [918, 344] width 544 height 16
click at [1435, 412] on main "Subscribe to the Email Reputation API for a special 30 % discount Offer expires…" at bounding box center [810, 418] width 1516 height 731
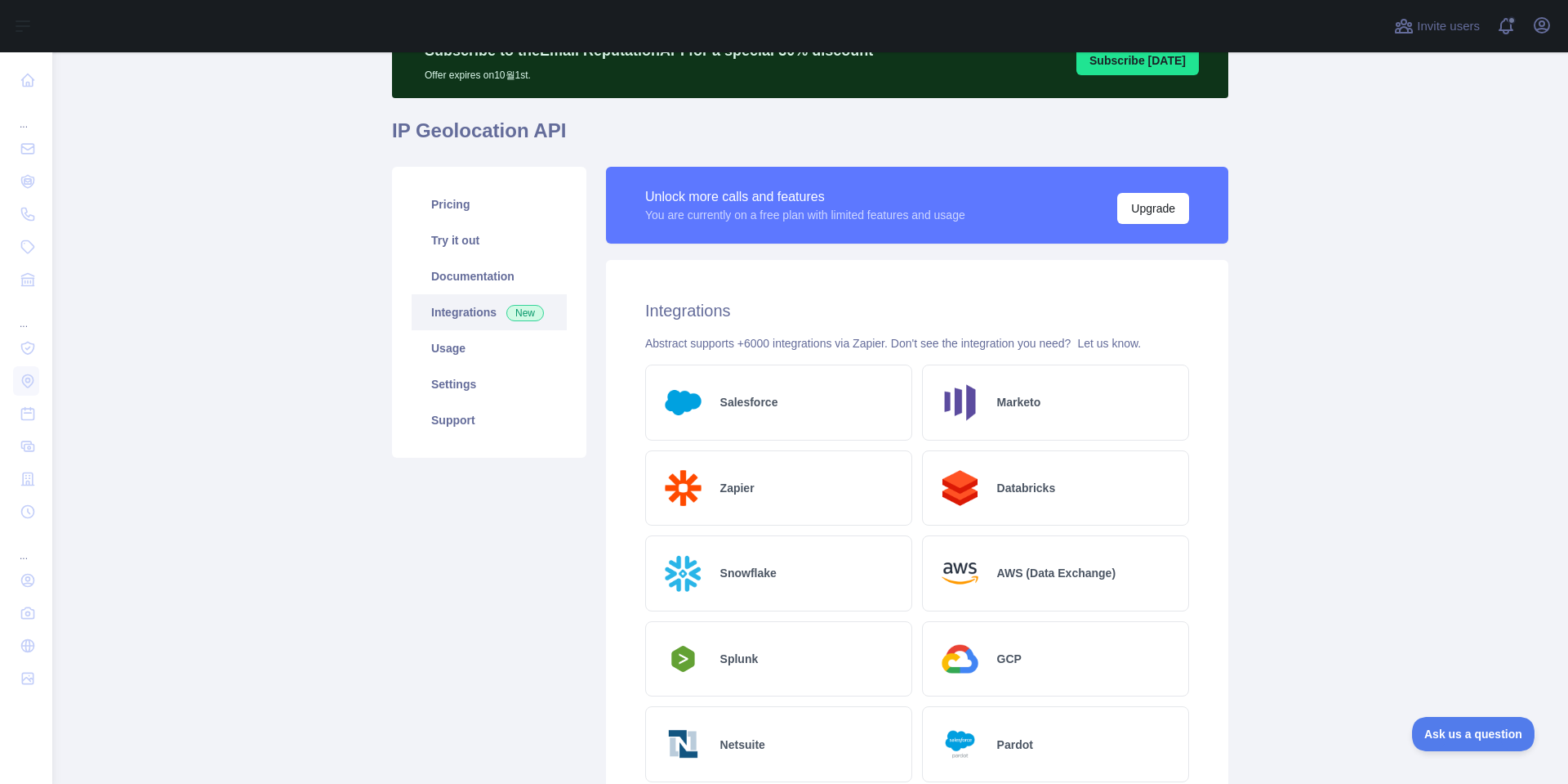
click at [1427, 421] on main "Subscribe to the Email Reputation API for a special 30 % discount Offer expires…" at bounding box center [810, 418] width 1516 height 731
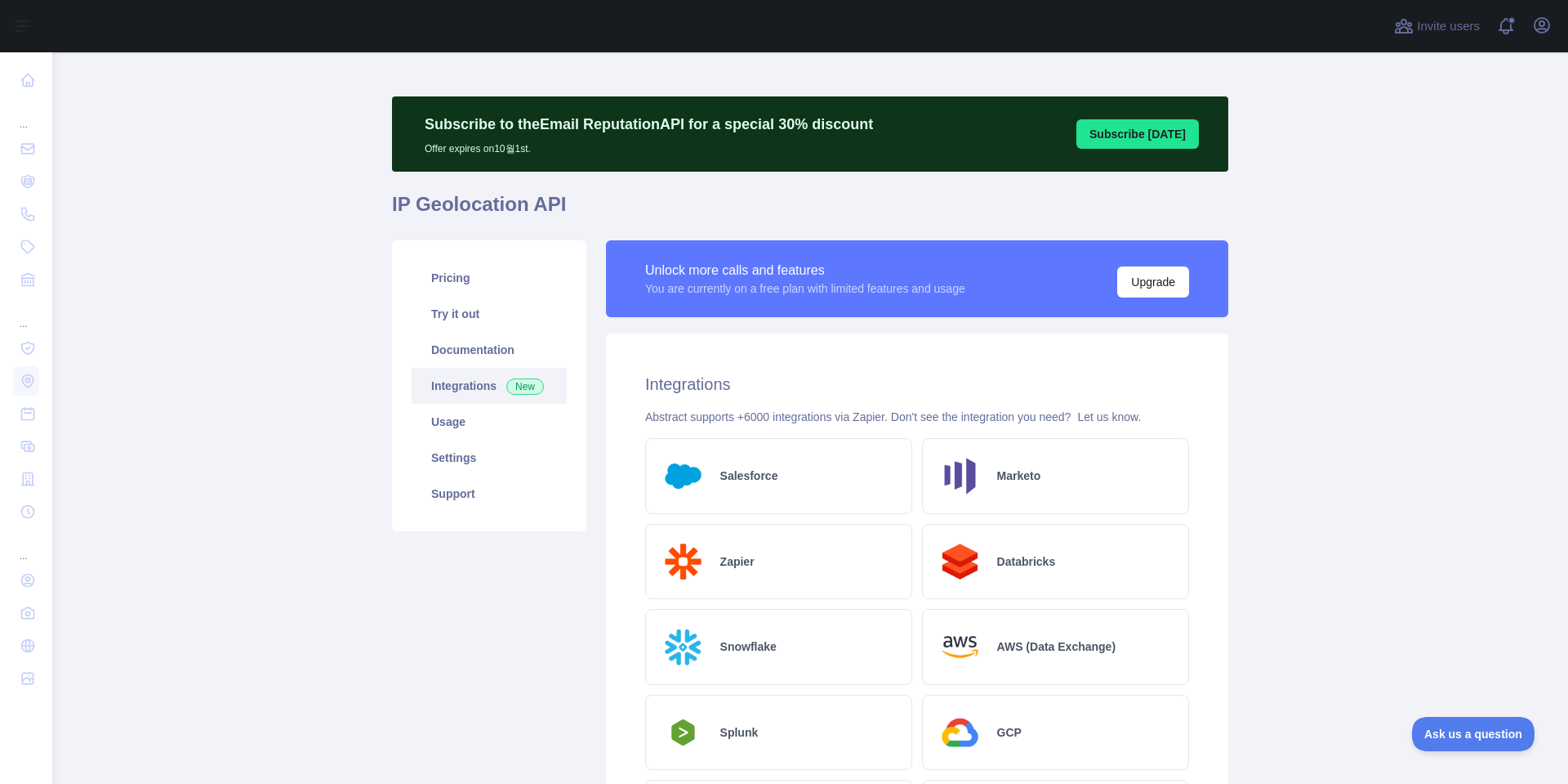
scroll to position [0, 0]
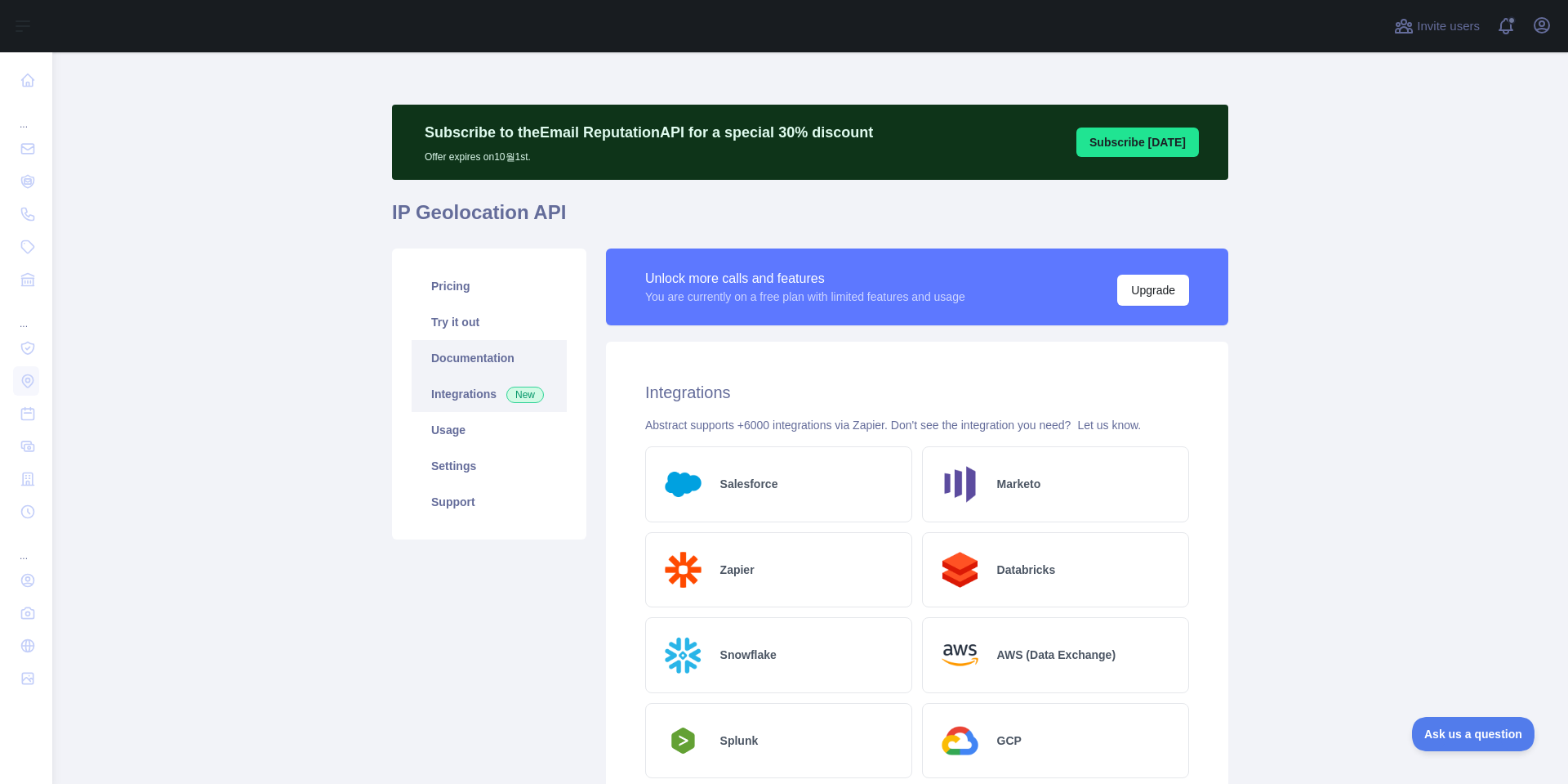
click at [475, 364] on link "Documentation" at bounding box center [489, 358] width 156 height 36
click at [455, 320] on link "Try it out" at bounding box center [489, 322] width 156 height 36
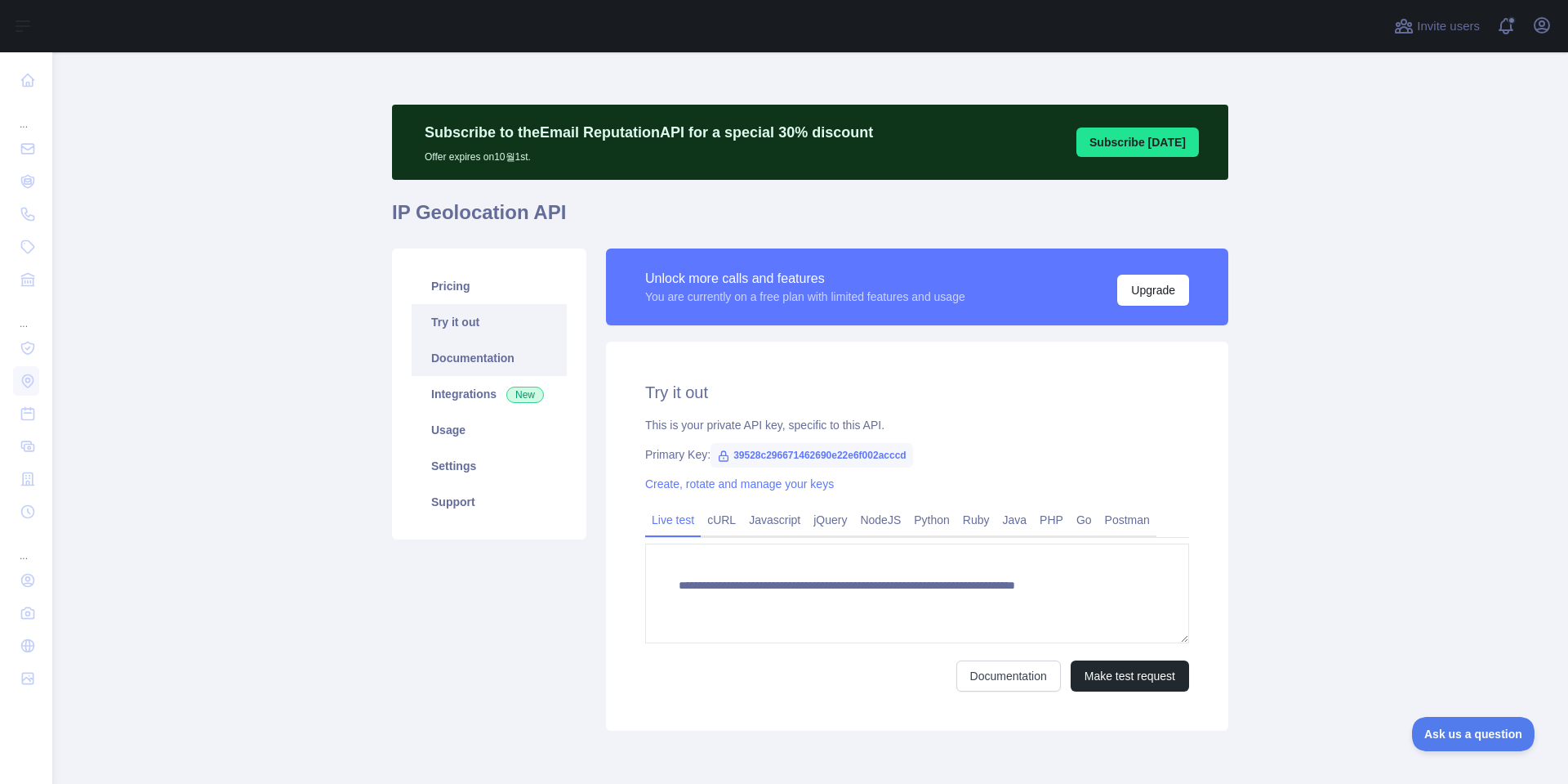
type textarea "**********"
click at [1033, 526] on link "PHP" at bounding box center [1051, 519] width 36 height 26
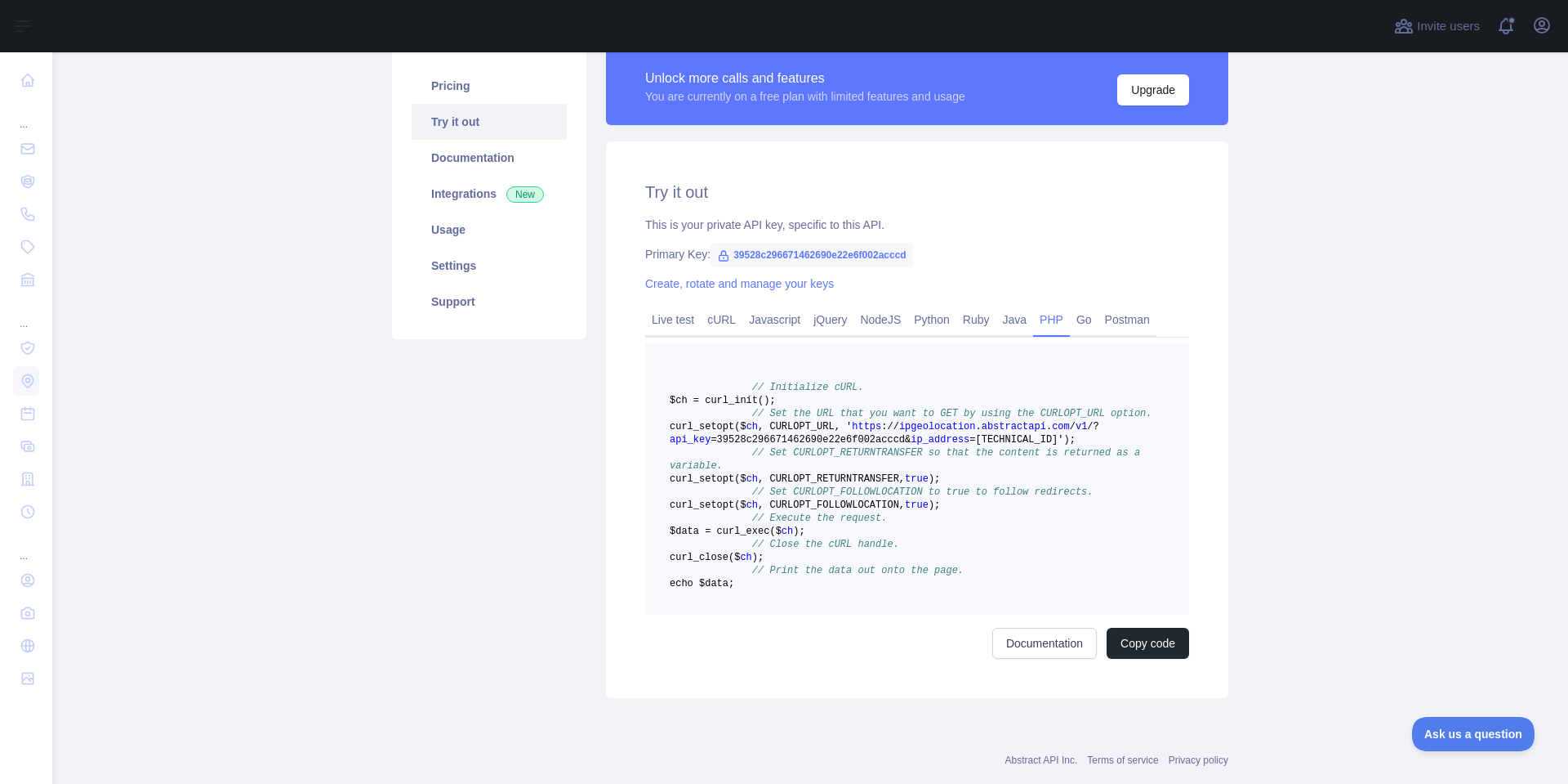
scroll to position [164, 0]
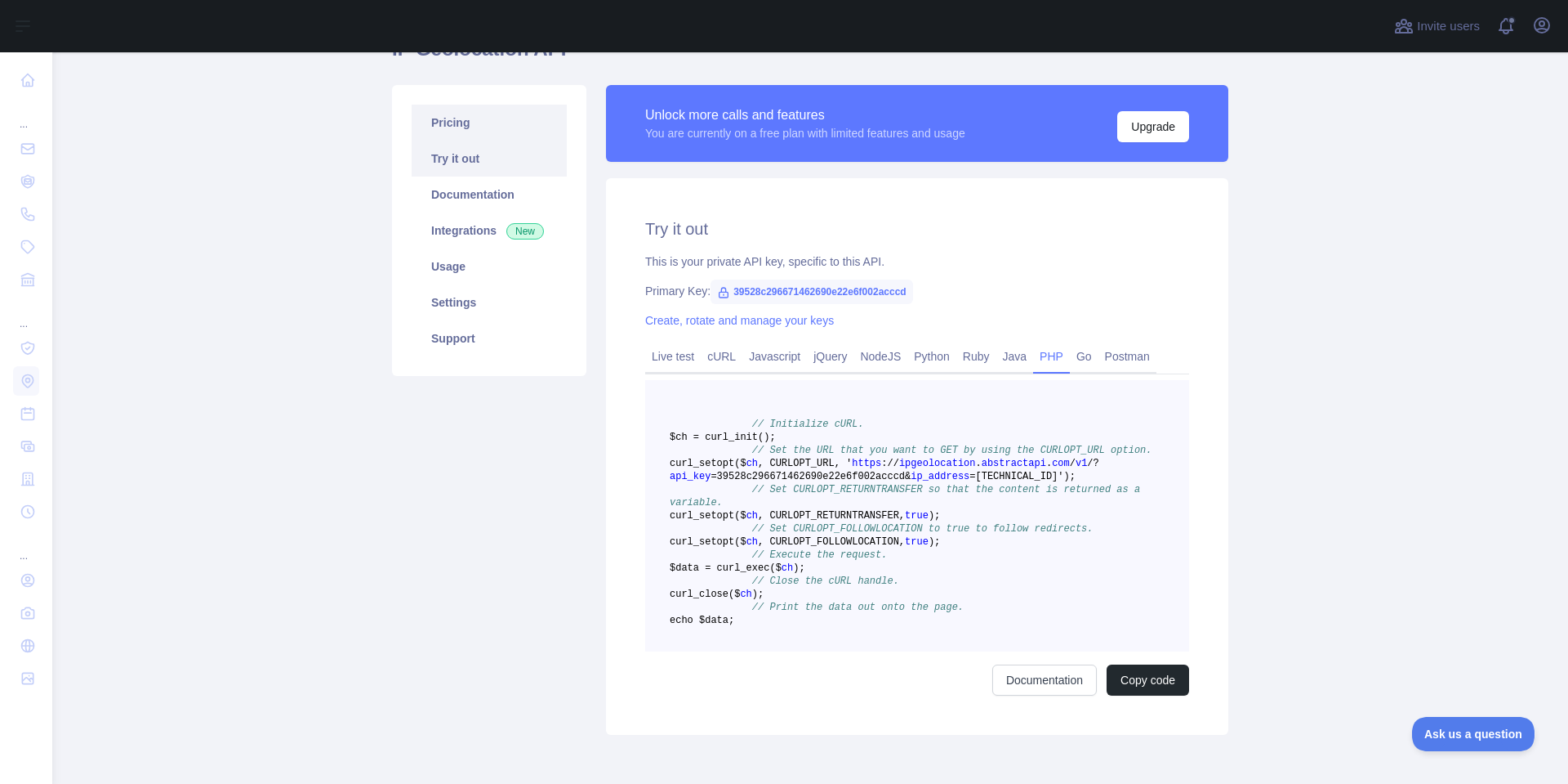
click at [450, 127] on link "Pricing" at bounding box center [489, 123] width 156 height 36
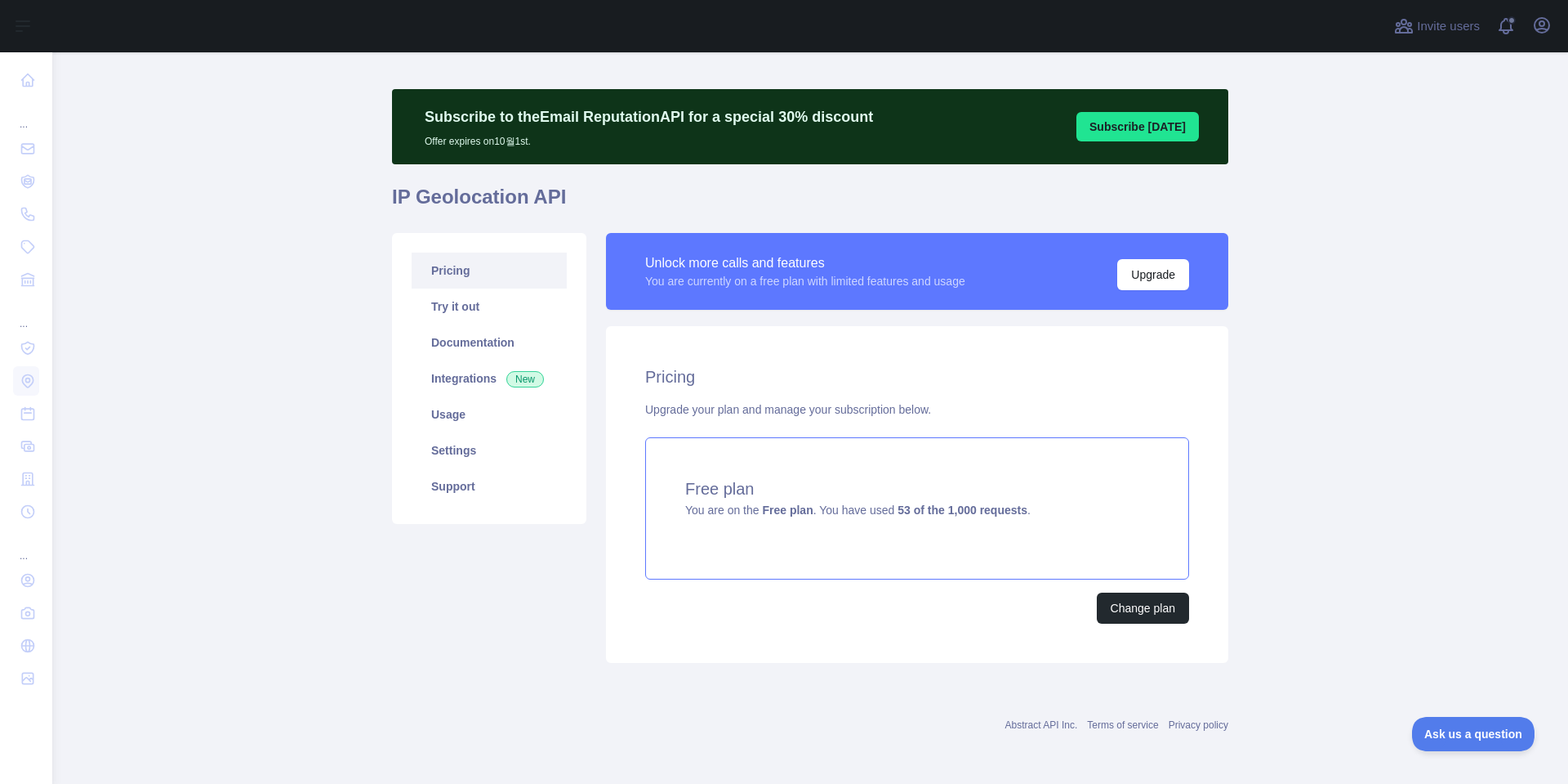
scroll to position [15, 0]
click at [445, 424] on link "Usage" at bounding box center [489, 414] width 156 height 36
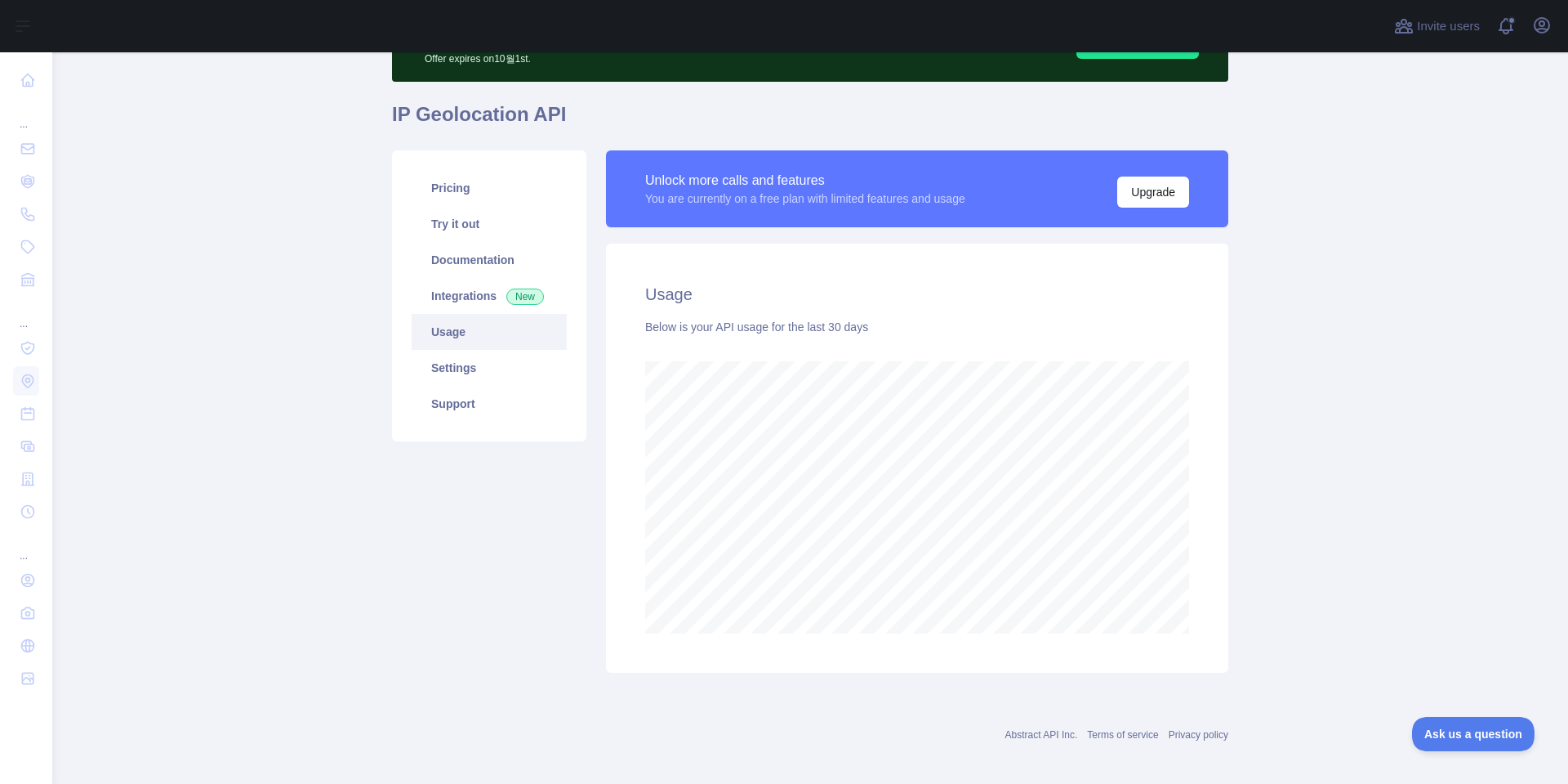
scroll to position [108, 0]
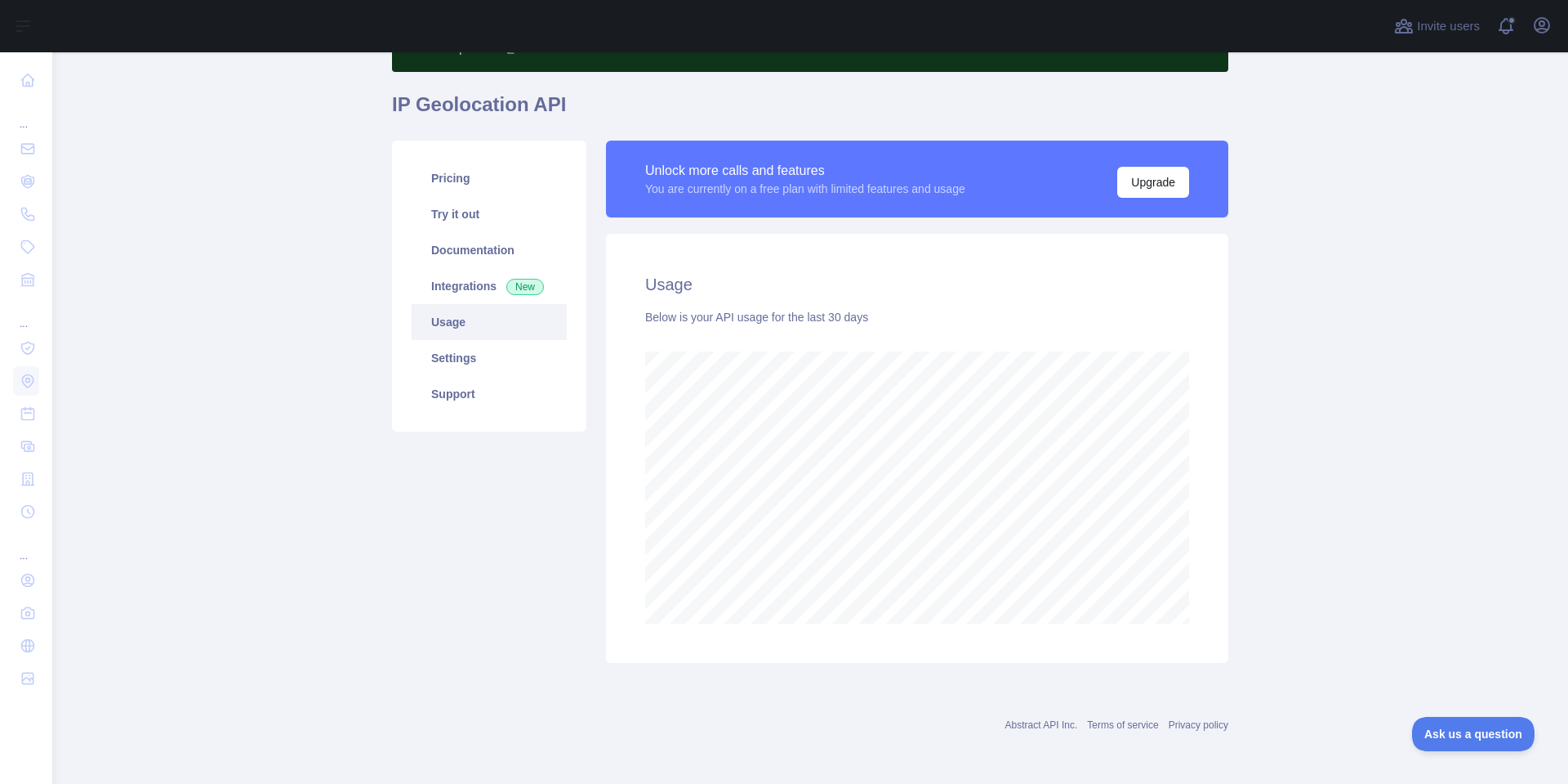
click at [1437, 506] on main "Subscribe to the Email Reputation API for a special 30 % discount Offer expires…" at bounding box center [810, 418] width 1516 height 731
click at [1407, 486] on main "Subscribe to the Email Reputation API for a special 30 % discount Offer expires…" at bounding box center [810, 418] width 1516 height 731
click at [1414, 484] on main "Subscribe to the Email Reputation API for a special 30 % discount Offer expires…" at bounding box center [810, 418] width 1516 height 731
click at [1417, 484] on main "Subscribe to the Email Reputation API for a special 30 % discount Offer expires…" at bounding box center [810, 418] width 1516 height 731
click at [1397, 411] on main "Subscribe to the Email Reputation API for a special 30 % discount Offer expires…" at bounding box center [810, 418] width 1516 height 731
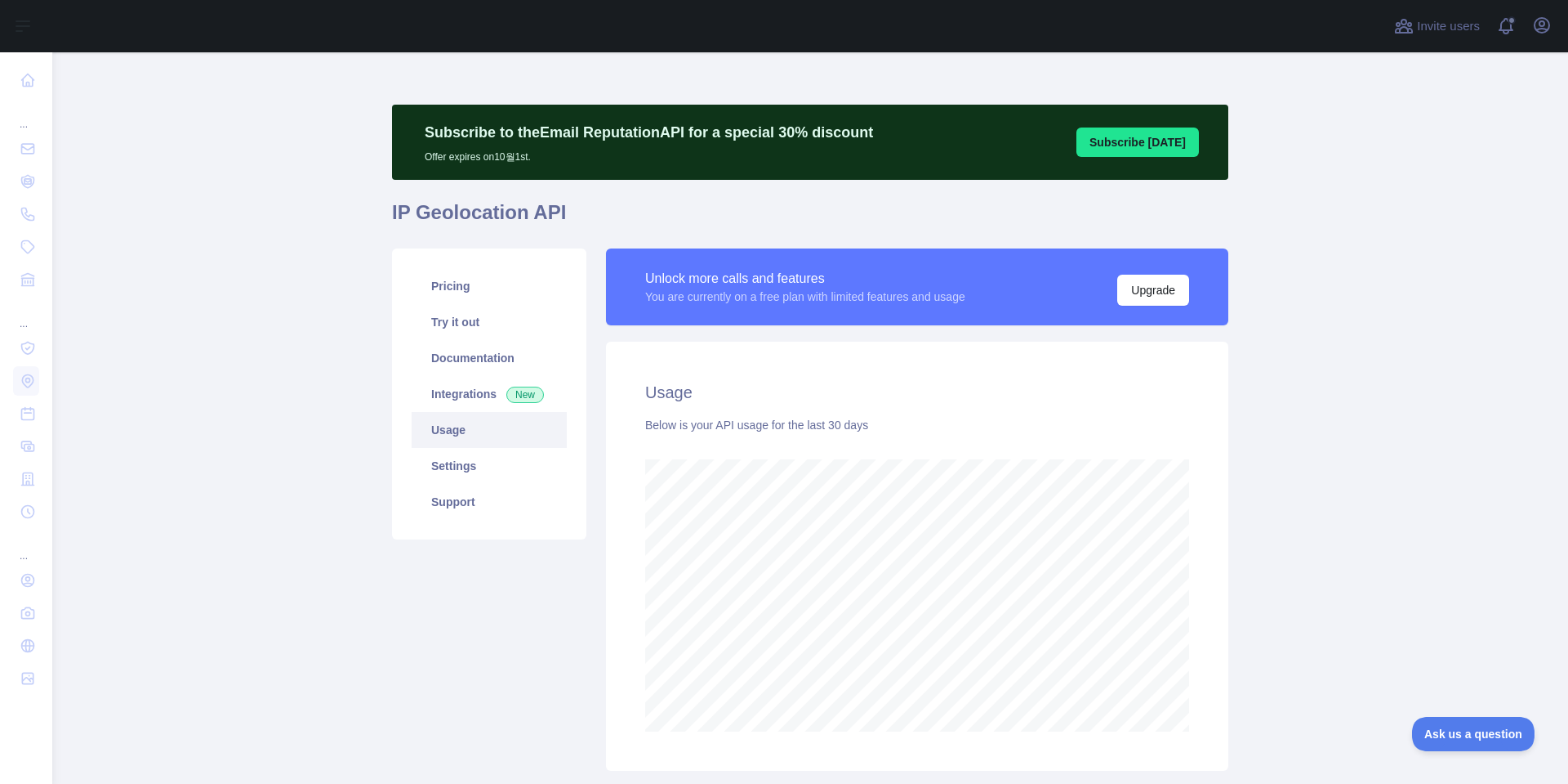
click at [1468, 523] on main "Subscribe to the Email Reputation API for a special 30 % discount Offer expires…" at bounding box center [810, 418] width 1516 height 731
drag, startPoint x: 1363, startPoint y: 375, endPoint x: 1379, endPoint y: 377, distance: 16.1
click at [1363, 375] on main "Subscribe to the Email Reputation API for a special 30 % discount Offer expires…" at bounding box center [810, 418] width 1516 height 731
click at [1379, 377] on main "Subscribe to the Email Reputation API for a special 30 % discount Offer expires…" at bounding box center [810, 418] width 1516 height 731
drag, startPoint x: 1353, startPoint y: 393, endPoint x: 1379, endPoint y: 422, distance: 38.9
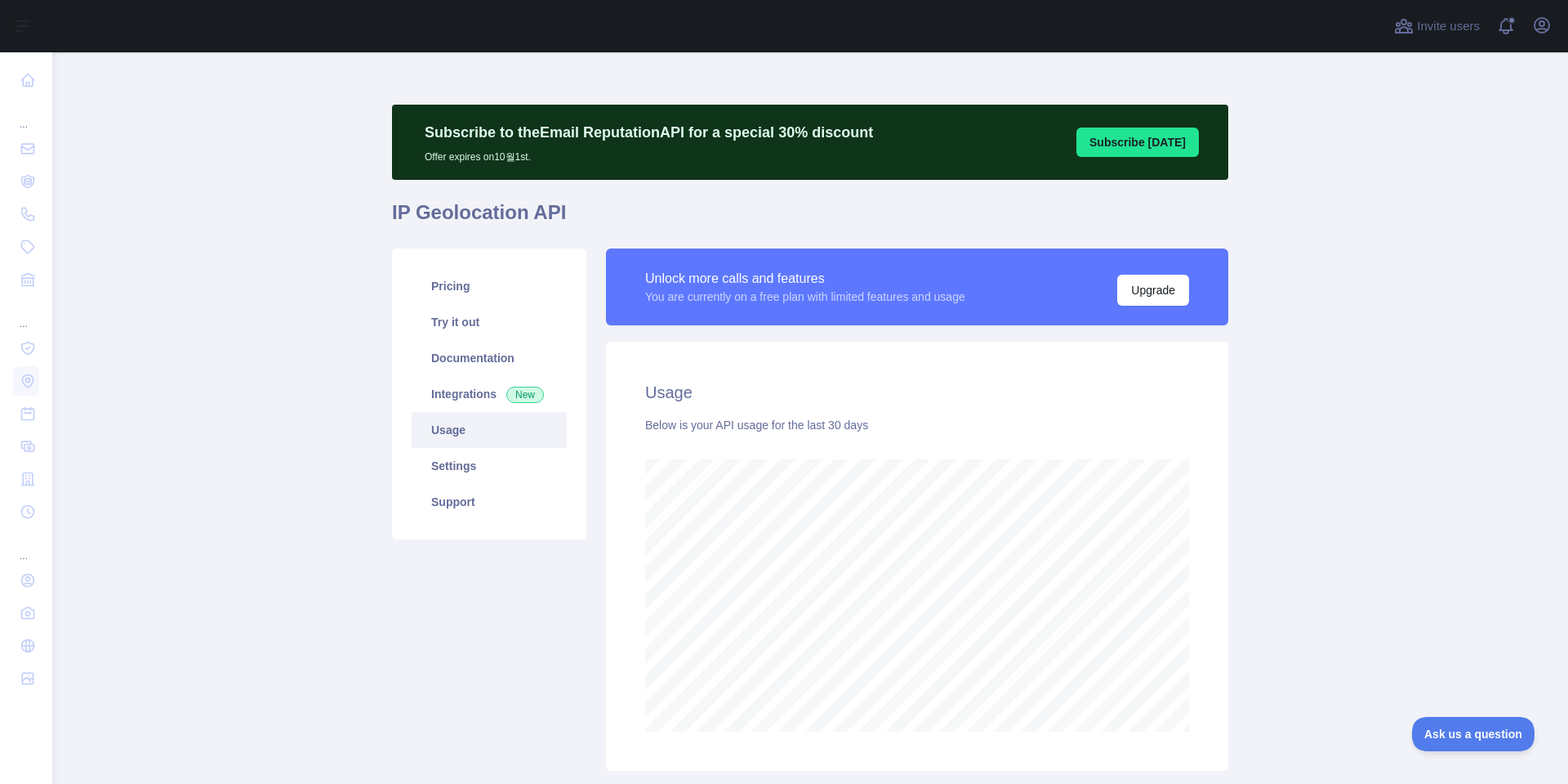
click at [1355, 395] on main "Subscribe to the Email Reputation API for a special 30 % discount Offer expires…" at bounding box center [810, 418] width 1516 height 731
click at [1379, 422] on main "Subscribe to the Email Reputation API for a special 30 % discount Offer expires…" at bounding box center [810, 418] width 1516 height 731
click at [1407, 458] on main "Subscribe to the Email Reputation API for a special 30 % discount Offer expires…" at bounding box center [810, 418] width 1516 height 731
click at [1420, 384] on main "Subscribe to the Email Reputation API for a special 30 % discount Offer expires…" at bounding box center [810, 418] width 1516 height 731
